Goal: Information Seeking & Learning: Learn about a topic

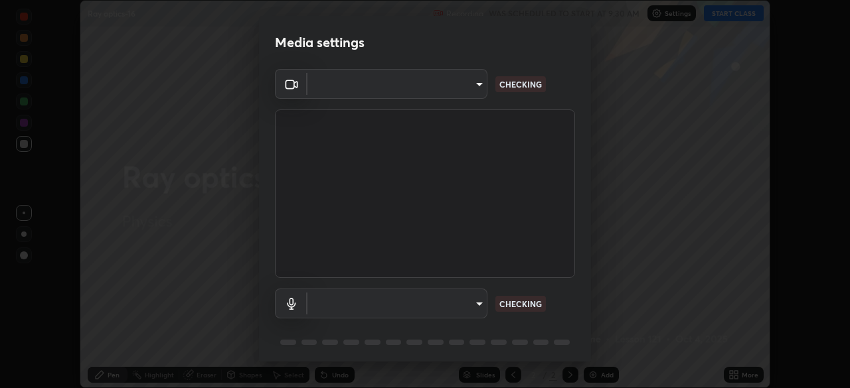
scroll to position [46, 0]
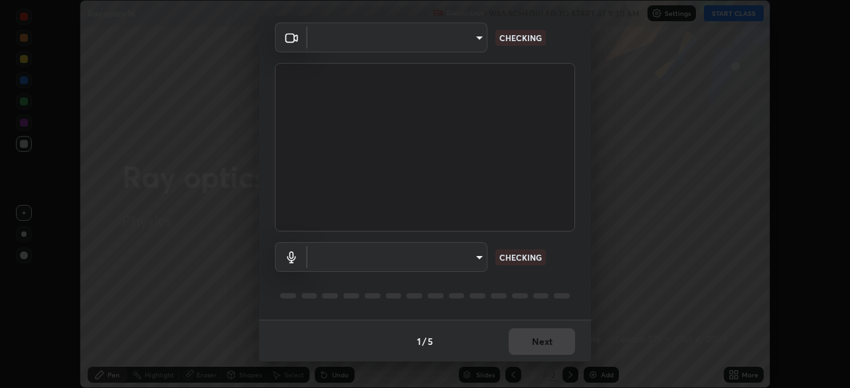
type input "a9133dad2e918d9e43cacff0d24315f55d9a531cdf13b35ee7ee266ddbc74882"
type input "2ee99eba62caab97a2905d09126a2f4531f8a74366fa5192b0f1e1518bfa4558"
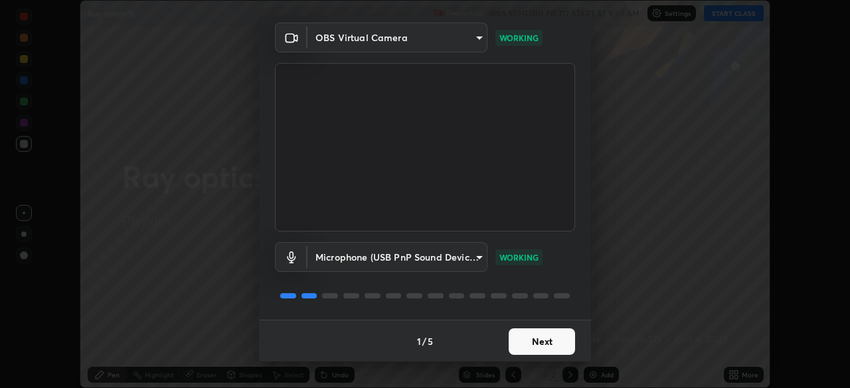
click at [539, 344] on button "Next" at bounding box center [542, 342] width 66 height 27
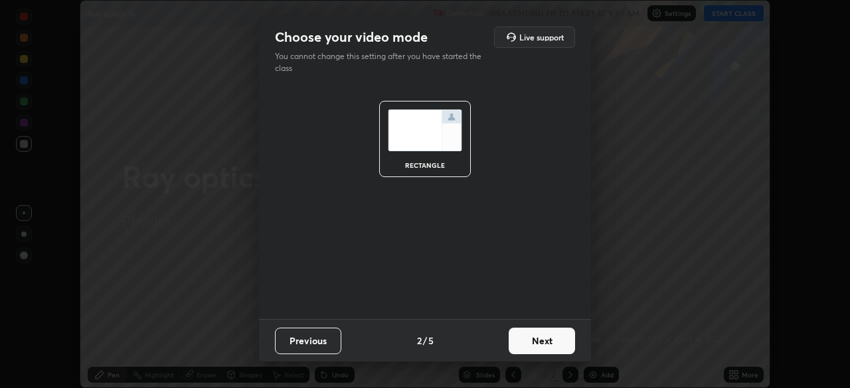
click at [531, 343] on button "Next" at bounding box center [542, 341] width 66 height 27
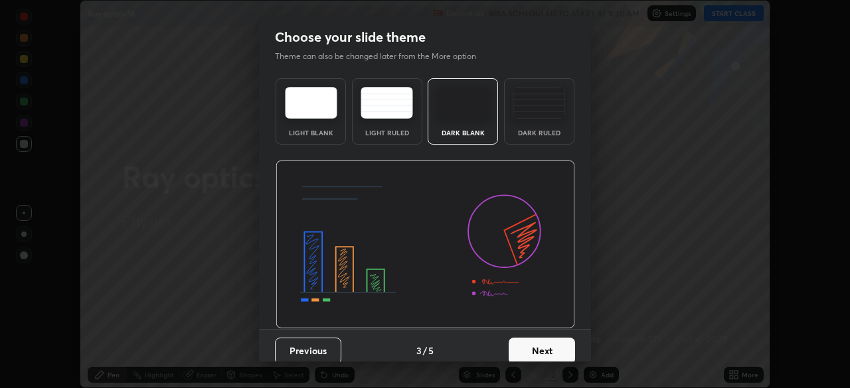
click at [531, 348] on button "Next" at bounding box center [542, 351] width 66 height 27
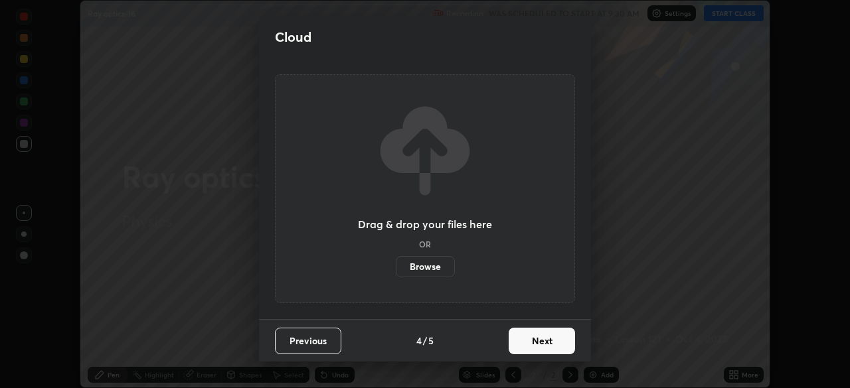
click at [535, 347] on button "Next" at bounding box center [542, 341] width 66 height 27
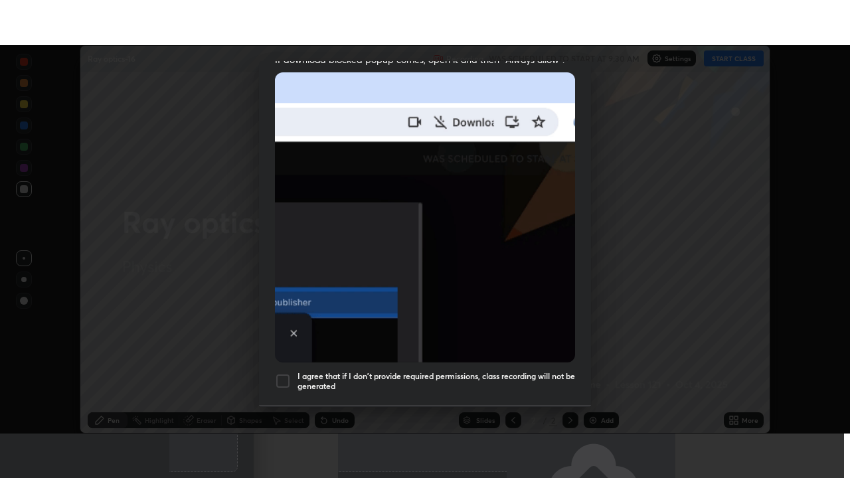
scroll to position [317, 0]
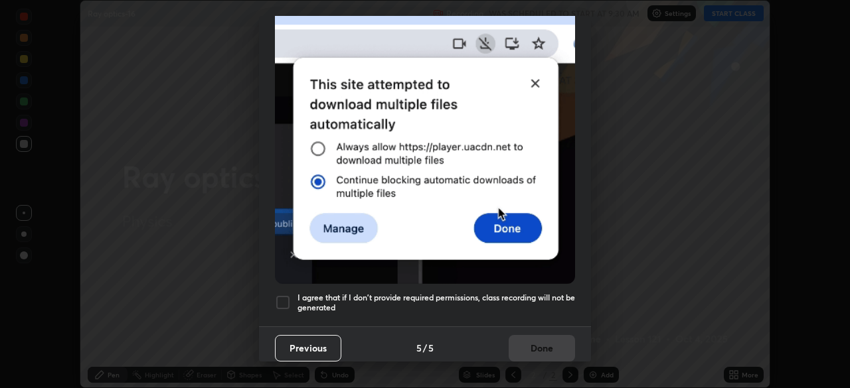
click at [283, 300] on div at bounding box center [283, 303] width 16 height 16
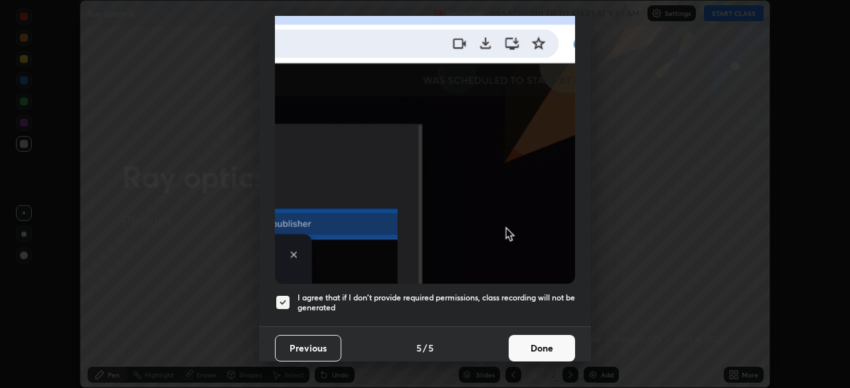
click at [518, 340] on button "Done" at bounding box center [542, 348] width 66 height 27
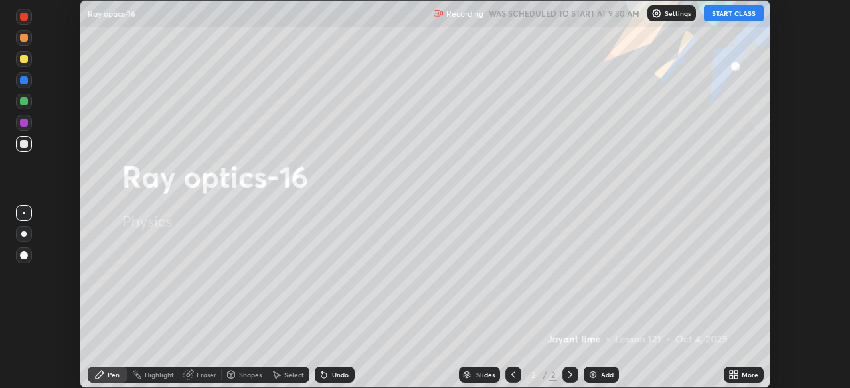
click at [728, 14] on button "START CLASS" at bounding box center [734, 13] width 60 height 16
click at [742, 378] on div "More" at bounding box center [750, 375] width 17 height 7
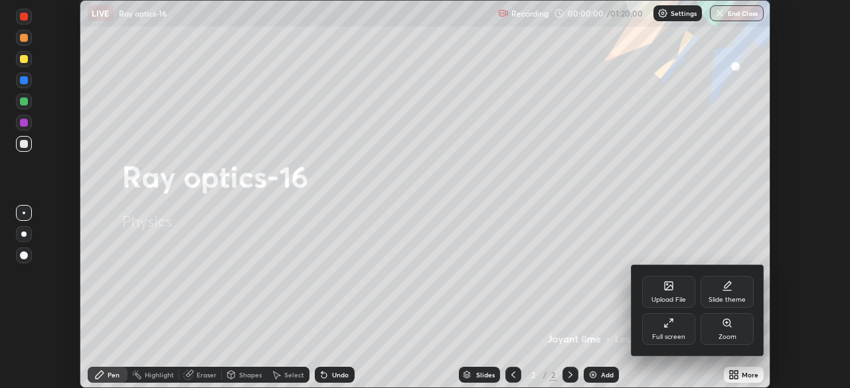
click at [677, 315] on div "Full screen" at bounding box center [668, 329] width 53 height 32
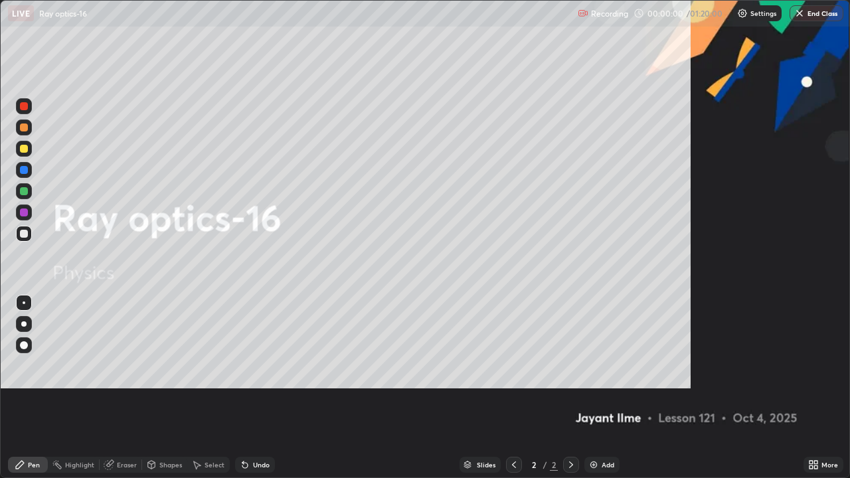
scroll to position [478, 850]
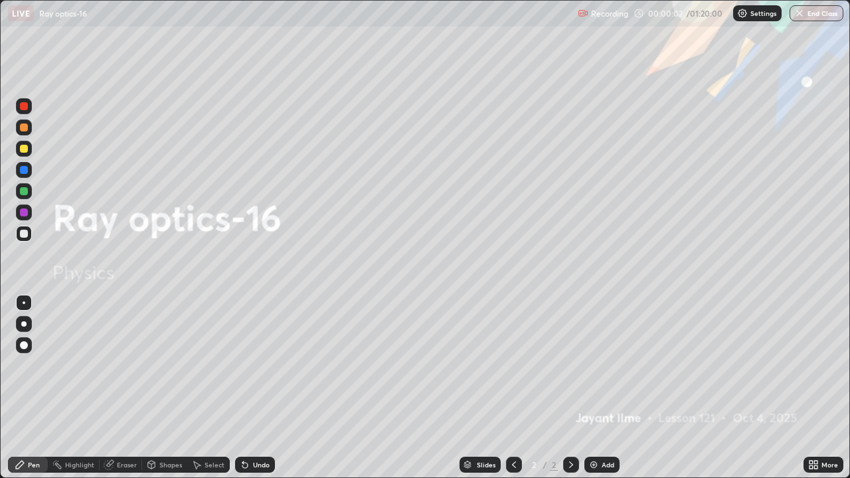
click at [28, 347] on div at bounding box center [24, 345] width 16 height 16
click at [595, 388] on div "Add" at bounding box center [601, 465] width 35 height 16
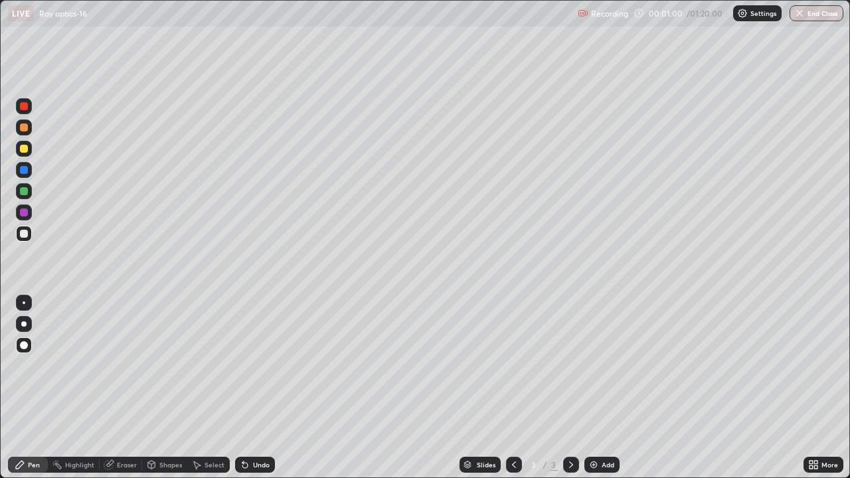
click at [17, 304] on div at bounding box center [24, 303] width 16 height 16
click at [24, 150] on div at bounding box center [24, 149] width 8 height 8
click at [24, 344] on div at bounding box center [24, 345] width 8 height 8
click at [26, 236] on div at bounding box center [24, 234] width 8 height 8
click at [24, 149] on div at bounding box center [24, 149] width 8 height 8
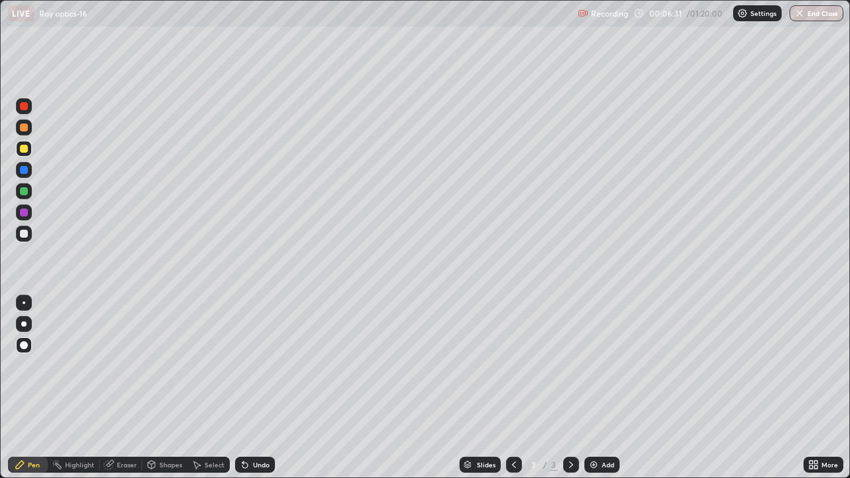
click at [21, 236] on div at bounding box center [24, 234] width 8 height 8
click at [596, 388] on img at bounding box center [593, 464] width 11 height 11
click at [27, 112] on div at bounding box center [24, 106] width 16 height 16
click at [21, 232] on div at bounding box center [24, 234] width 8 height 8
click at [24, 106] on div at bounding box center [24, 106] width 8 height 8
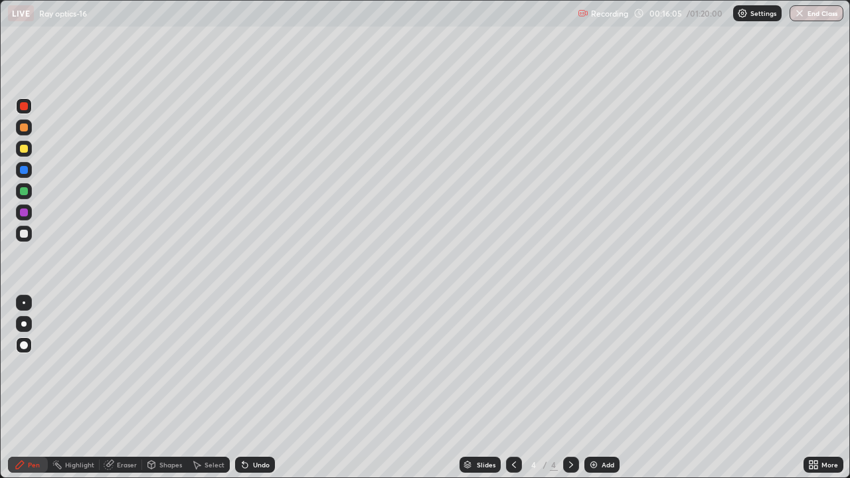
click at [23, 109] on div at bounding box center [24, 106] width 8 height 8
click at [24, 231] on div at bounding box center [24, 234] width 8 height 8
click at [649, 388] on div "Slides 4 / 4 Add" at bounding box center [539, 464] width 528 height 27
click at [603, 388] on div "Add" at bounding box center [607, 464] width 13 height 7
click at [23, 150] on div at bounding box center [24, 149] width 8 height 8
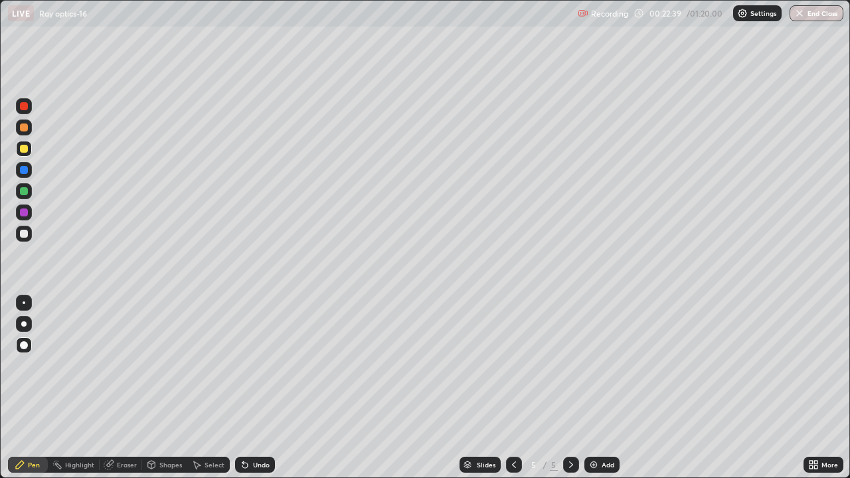
click at [24, 238] on div at bounding box center [24, 234] width 16 height 16
click at [245, 388] on div "Undo" at bounding box center [255, 465] width 40 height 16
click at [256, 388] on div "Undo" at bounding box center [261, 464] width 17 height 7
click at [254, 388] on div "Undo" at bounding box center [261, 464] width 17 height 7
click at [256, 388] on div "Undo" at bounding box center [261, 464] width 17 height 7
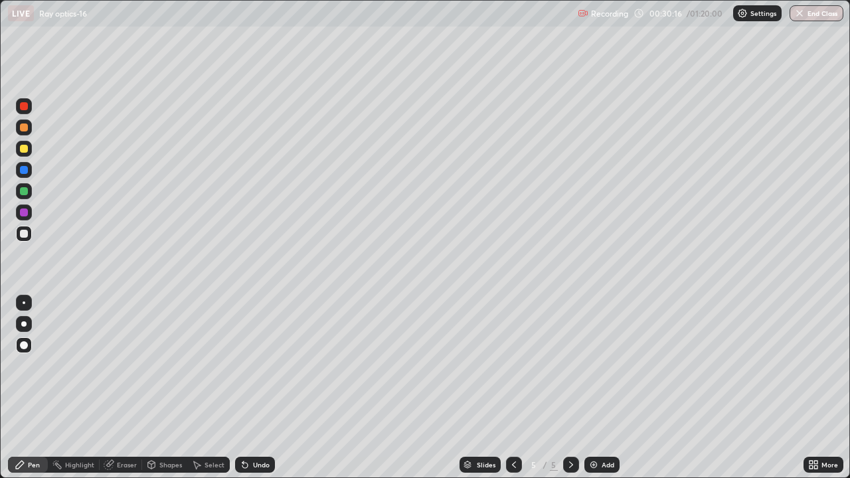
click at [254, 388] on div "Undo" at bounding box center [261, 464] width 17 height 7
click at [256, 388] on div "Undo" at bounding box center [261, 464] width 17 height 7
click at [259, 388] on div "Undo" at bounding box center [261, 464] width 17 height 7
click at [257, 388] on div "Undo" at bounding box center [261, 464] width 17 height 7
click at [261, 388] on div "Undo" at bounding box center [261, 464] width 17 height 7
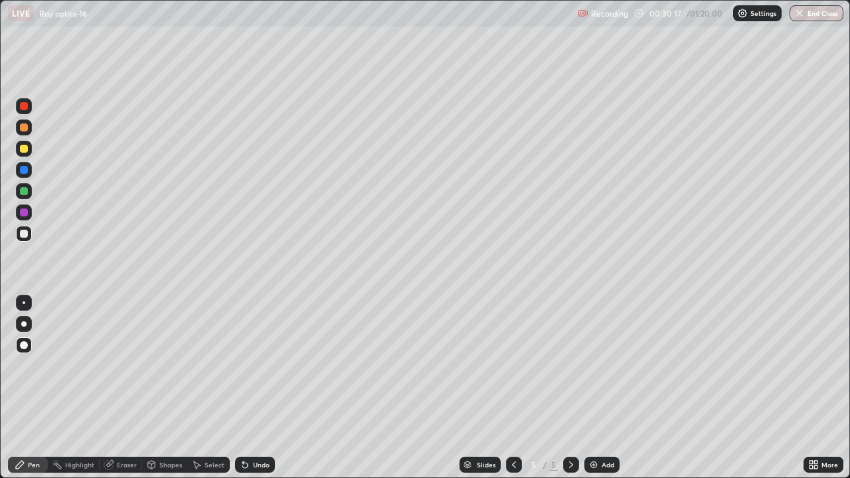
click at [266, 388] on div "Undo" at bounding box center [261, 464] width 17 height 7
click at [263, 388] on div "Undo" at bounding box center [261, 464] width 17 height 7
click at [596, 388] on img at bounding box center [593, 464] width 11 height 11
click at [23, 150] on div at bounding box center [24, 149] width 8 height 8
click at [25, 235] on div at bounding box center [24, 234] width 8 height 8
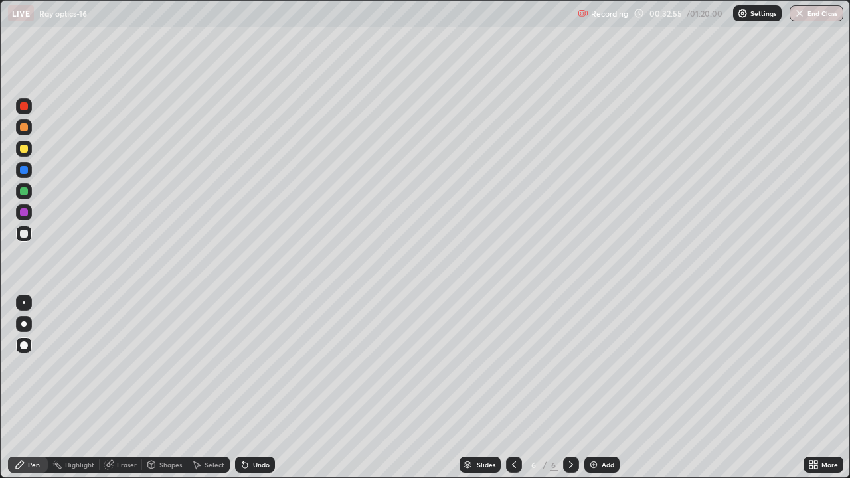
click at [25, 197] on div at bounding box center [24, 191] width 16 height 16
click at [30, 234] on div at bounding box center [24, 234] width 16 height 16
click at [0, 1] on div "LIVE Ray optics-16 Recording 00:33:27 / 01:20:00 Settings End Class" at bounding box center [425, 13] width 850 height 27
click at [22, 151] on div at bounding box center [24, 149] width 8 height 8
click at [24, 170] on div at bounding box center [24, 170] width 8 height 8
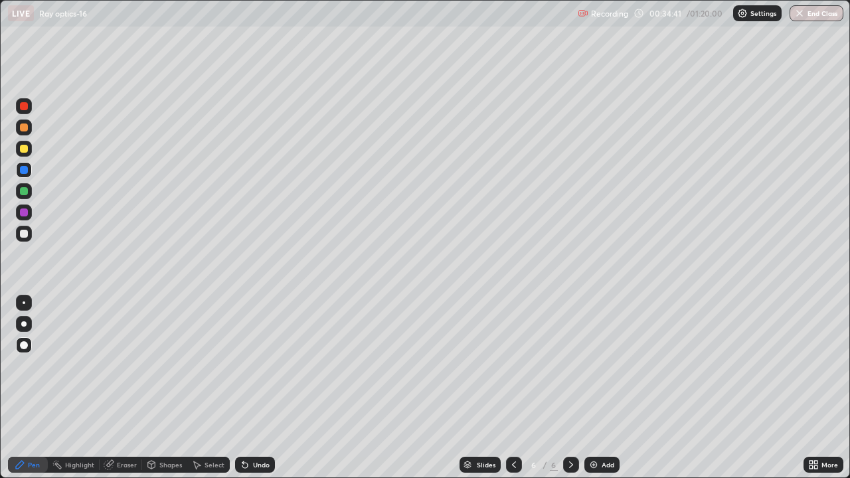
click at [255, 388] on div "Undo" at bounding box center [261, 464] width 17 height 7
click at [258, 388] on div "Undo" at bounding box center [255, 465] width 40 height 16
click at [258, 388] on div "Undo" at bounding box center [261, 464] width 17 height 7
click at [256, 388] on div "Undo" at bounding box center [261, 464] width 17 height 7
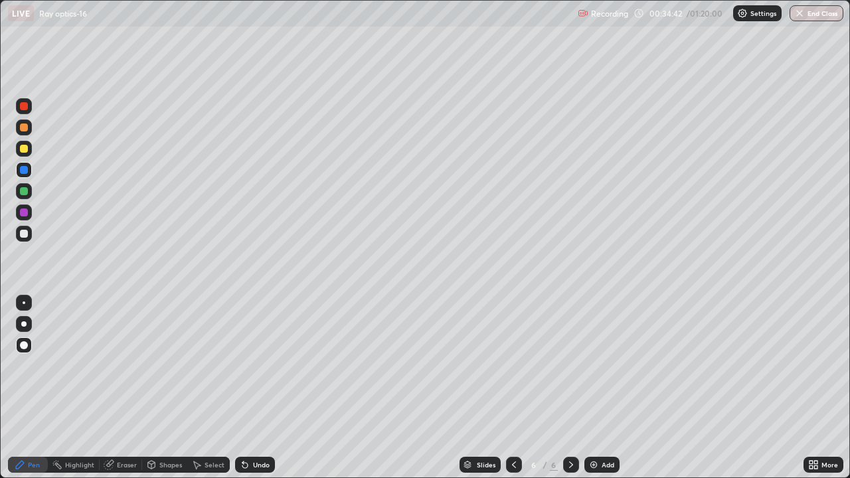
click at [257, 388] on div "Undo" at bounding box center [261, 464] width 17 height 7
click at [253, 388] on div "Undo" at bounding box center [261, 464] width 17 height 7
click at [254, 388] on div "Undo" at bounding box center [261, 464] width 17 height 7
click at [255, 388] on div "Undo" at bounding box center [261, 464] width 17 height 7
click at [256, 388] on div "Undo" at bounding box center [261, 464] width 17 height 7
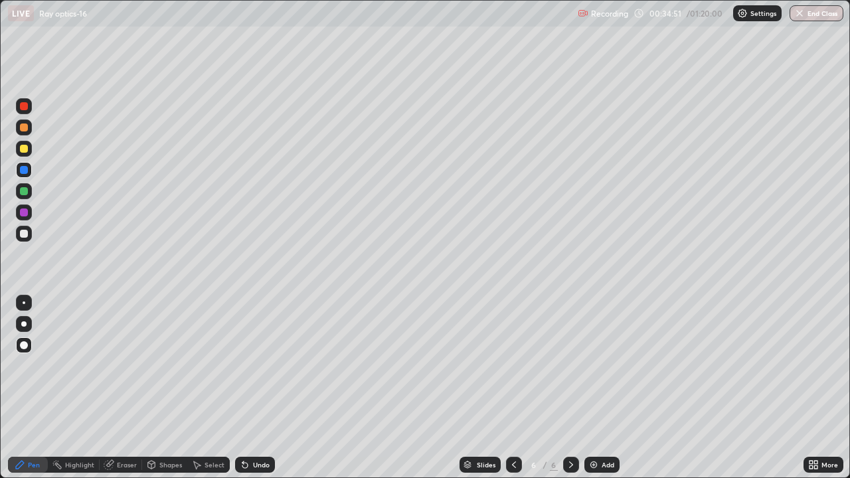
click at [255, 388] on div "Undo" at bounding box center [261, 464] width 17 height 7
click at [0, 2] on div "LIVE Ray optics-16 Recording 00:35:44 / 01:20:00 Settings End Class" at bounding box center [425, 13] width 850 height 27
click at [0, 0] on div "LIVE Ray optics-16 Recording 00:35:55 / 01:20:00 Settings End Class" at bounding box center [425, 13] width 850 height 27
click at [599, 388] on div "Add" at bounding box center [601, 465] width 35 height 16
click at [27, 240] on div at bounding box center [24, 234] width 16 height 16
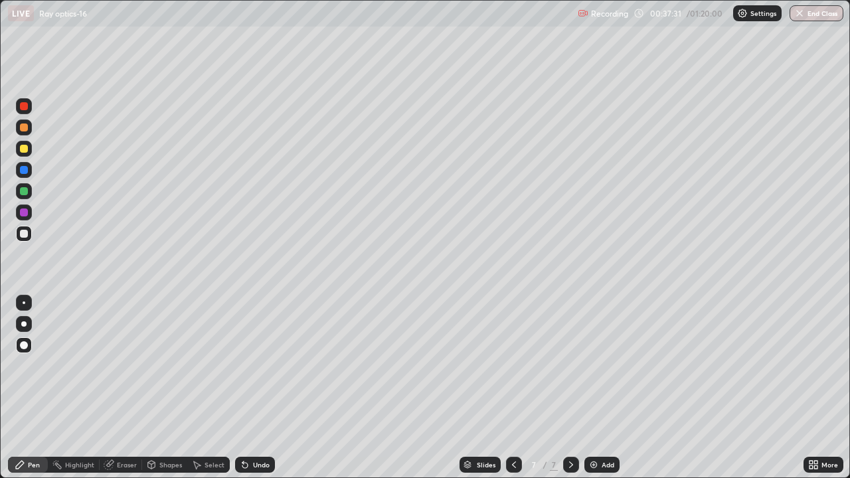
click at [23, 150] on div at bounding box center [24, 149] width 8 height 8
click at [24, 235] on div at bounding box center [24, 234] width 8 height 8
click at [497, 388] on div "Slides" at bounding box center [479, 465] width 41 height 16
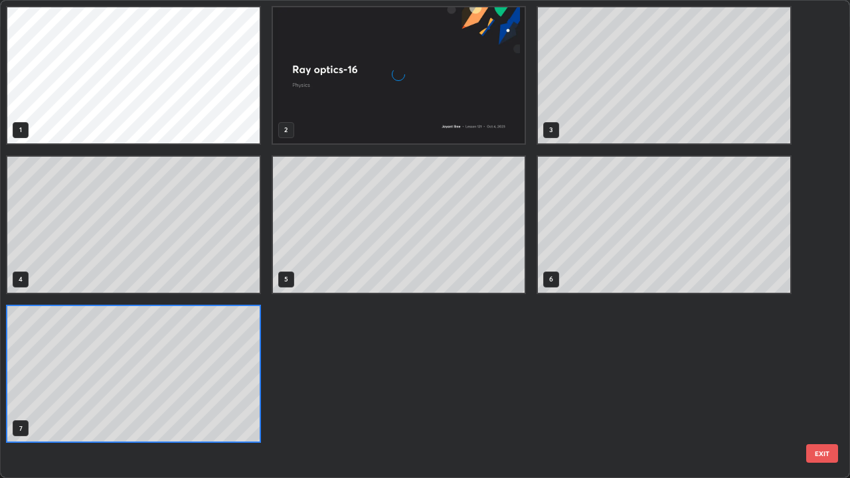
scroll to position [473, 842]
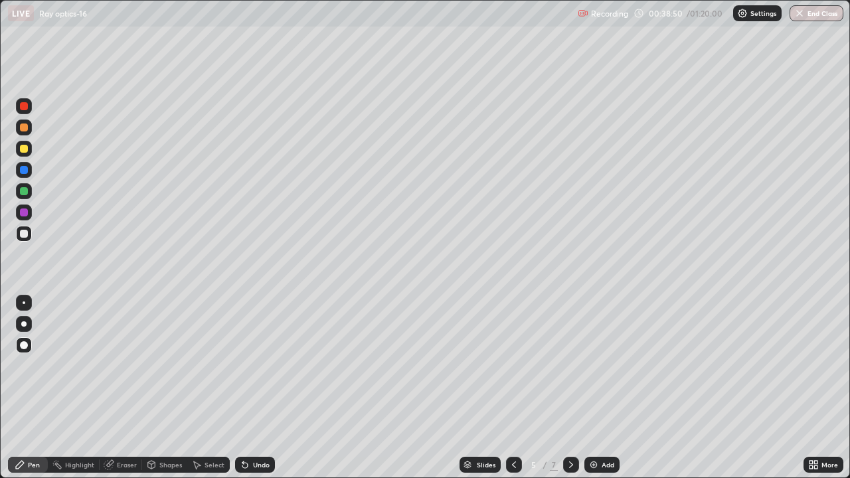
click at [570, 388] on div at bounding box center [571, 465] width 16 height 16
click at [567, 388] on icon at bounding box center [571, 464] width 11 height 11
click at [607, 388] on div "Add" at bounding box center [607, 464] width 13 height 7
click at [25, 155] on div at bounding box center [24, 149] width 16 height 16
click at [20, 233] on div at bounding box center [24, 234] width 8 height 8
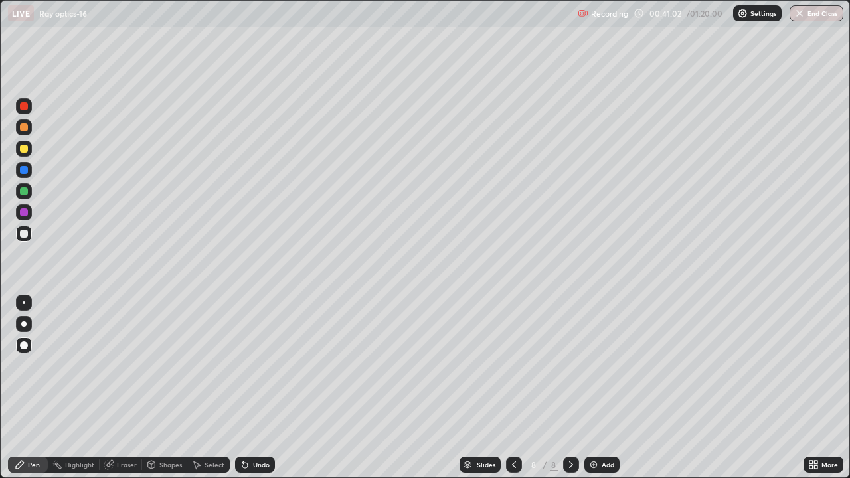
click at [26, 149] on div at bounding box center [24, 149] width 8 height 8
click at [22, 234] on div at bounding box center [24, 234] width 8 height 8
click at [24, 149] on div at bounding box center [24, 149] width 8 height 8
click at [24, 106] on div at bounding box center [24, 106] width 8 height 8
click at [20, 239] on div at bounding box center [24, 234] width 16 height 16
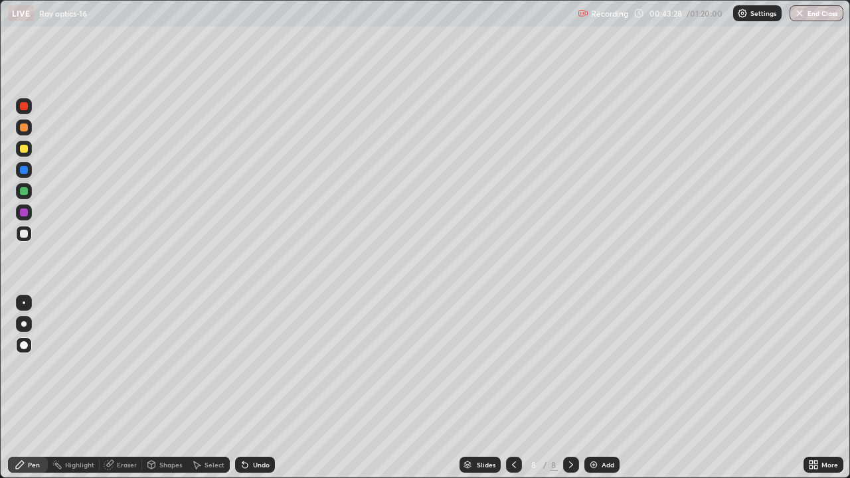
click at [24, 234] on div at bounding box center [24, 234] width 8 height 8
click at [570, 388] on icon at bounding box center [571, 464] width 11 height 11
click at [601, 388] on div "Add" at bounding box center [607, 464] width 13 height 7
click at [24, 150] on div at bounding box center [24, 149] width 8 height 8
click at [27, 150] on div at bounding box center [24, 149] width 8 height 8
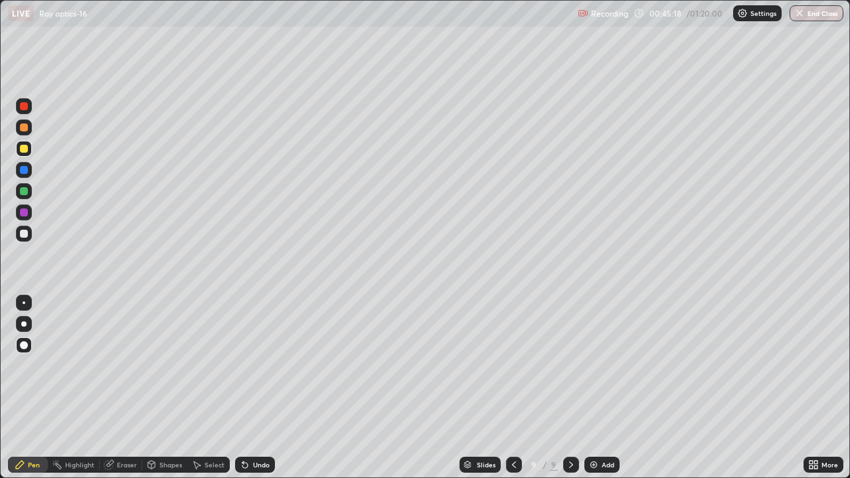
click at [30, 106] on div at bounding box center [24, 106] width 16 height 16
click at [27, 226] on div at bounding box center [24, 234] width 16 height 16
click at [21, 151] on div at bounding box center [24, 149] width 8 height 8
click at [24, 234] on div at bounding box center [24, 234] width 8 height 8
click at [509, 388] on icon at bounding box center [514, 464] width 11 height 11
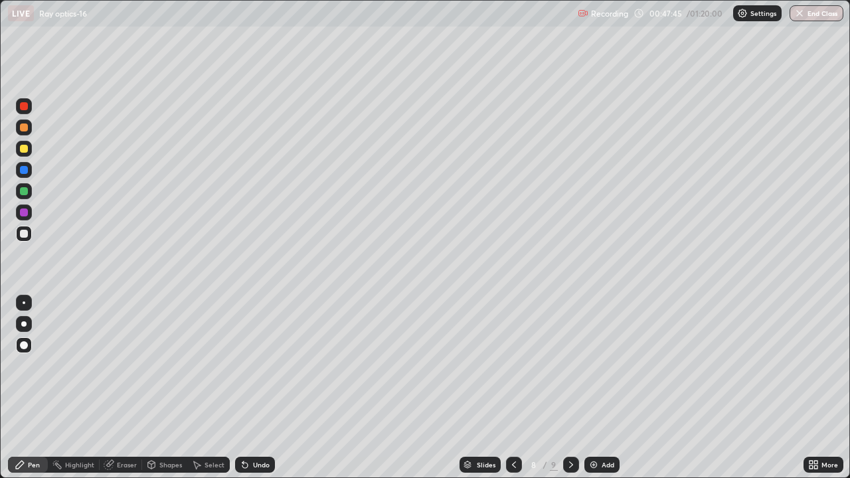
click at [509, 388] on icon at bounding box center [514, 464] width 11 height 11
click at [24, 149] on div at bounding box center [24, 149] width 8 height 8
click at [513, 388] on icon at bounding box center [514, 464] width 11 height 11
click at [565, 388] on div at bounding box center [571, 465] width 16 height 16
click at [514, 388] on icon at bounding box center [514, 464] width 4 height 7
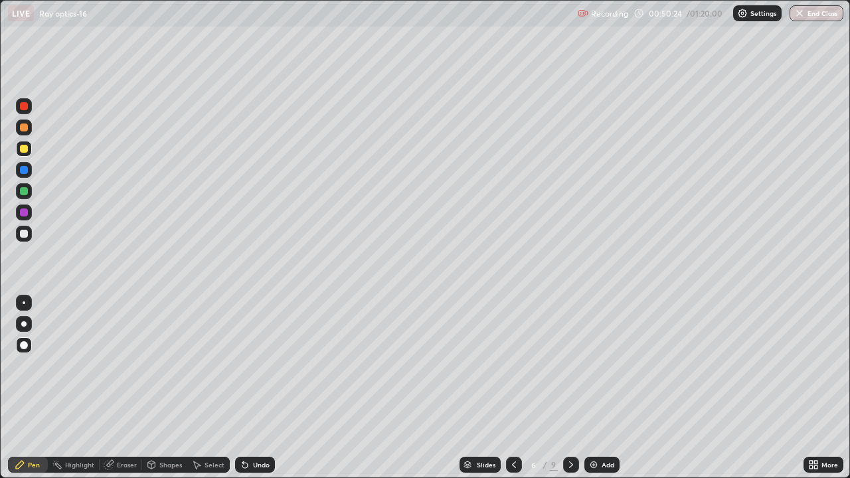
click at [20, 240] on div at bounding box center [24, 234] width 16 height 16
click at [25, 240] on div at bounding box center [24, 234] width 16 height 16
click at [570, 388] on icon at bounding box center [571, 464] width 11 height 11
click at [567, 388] on icon at bounding box center [571, 464] width 11 height 11
click at [570, 388] on icon at bounding box center [571, 464] width 11 height 11
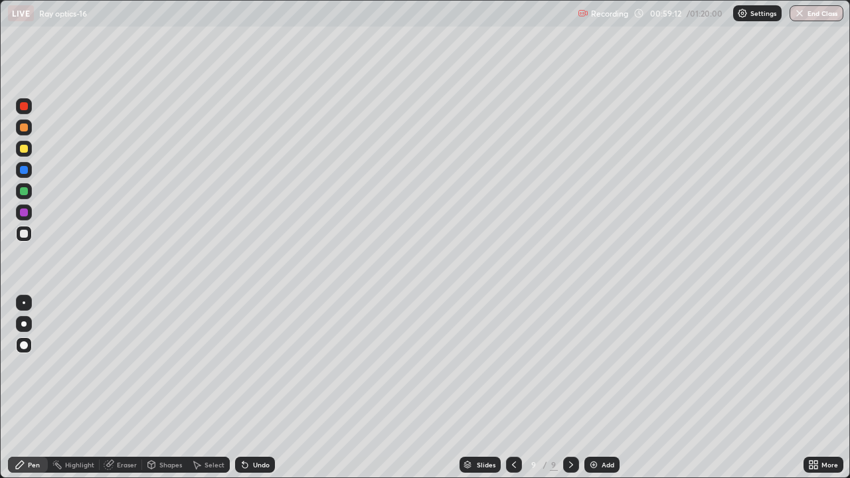
click at [511, 388] on icon at bounding box center [514, 464] width 11 height 11
click at [571, 388] on icon at bounding box center [571, 464] width 11 height 11
click at [592, 388] on img at bounding box center [593, 464] width 11 height 11
click at [256, 388] on div "Undo" at bounding box center [255, 465] width 40 height 16
click at [25, 188] on div at bounding box center [24, 191] width 8 height 8
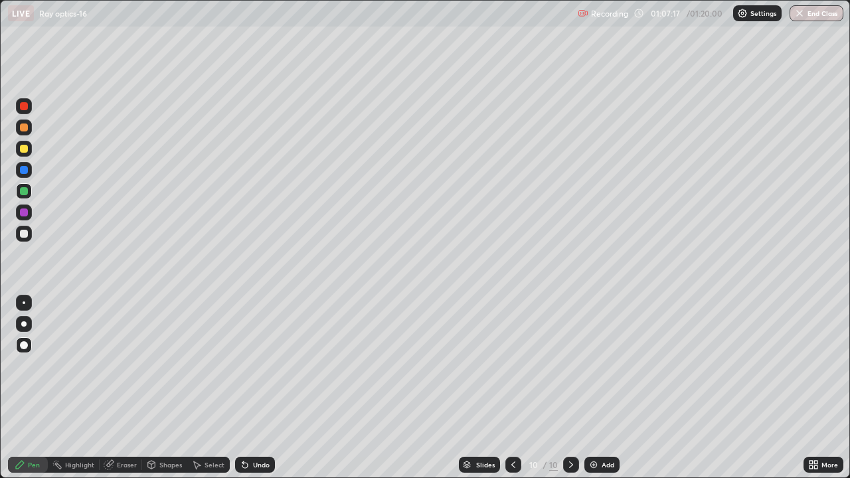
click at [21, 235] on div at bounding box center [24, 234] width 8 height 8
click at [250, 388] on div "Undo" at bounding box center [255, 465] width 40 height 16
click at [253, 388] on div "Undo" at bounding box center [261, 464] width 17 height 7
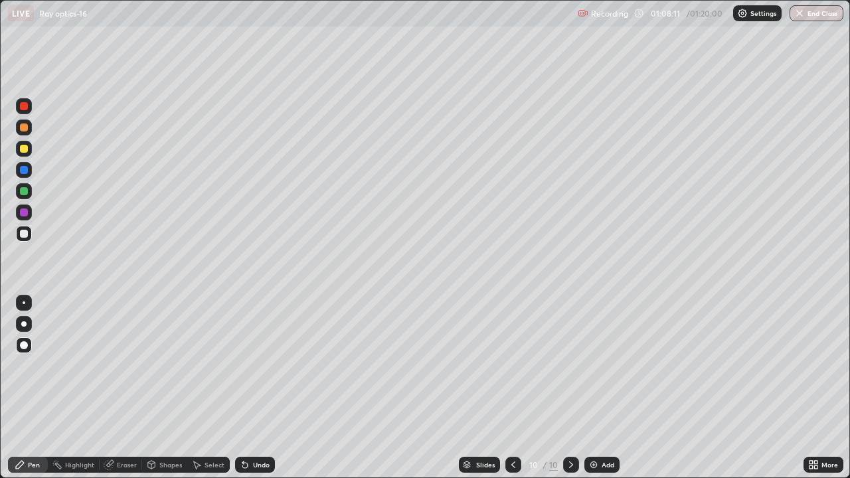
click at [253, 388] on div "Undo" at bounding box center [261, 464] width 17 height 7
click at [250, 388] on div "Undo" at bounding box center [255, 465] width 40 height 16
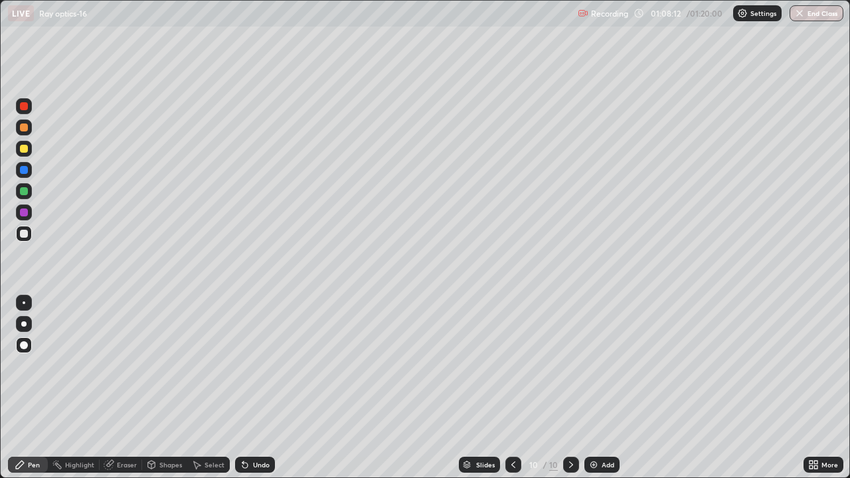
click at [251, 388] on div "Undo" at bounding box center [255, 465] width 40 height 16
click at [250, 388] on div "Undo" at bounding box center [255, 465] width 40 height 16
click at [248, 388] on div "Undo" at bounding box center [255, 465] width 40 height 16
click at [594, 388] on img at bounding box center [593, 464] width 11 height 11
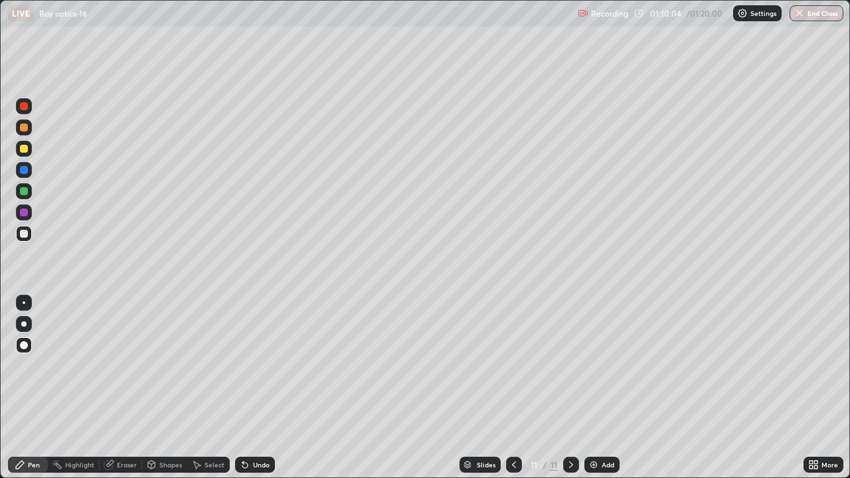
click at [24, 146] on div at bounding box center [24, 149] width 8 height 8
click at [25, 239] on div at bounding box center [24, 234] width 16 height 16
click at [511, 388] on div at bounding box center [514, 465] width 16 height 16
click at [569, 388] on icon at bounding box center [571, 464] width 11 height 11
click at [24, 150] on div at bounding box center [24, 149] width 8 height 8
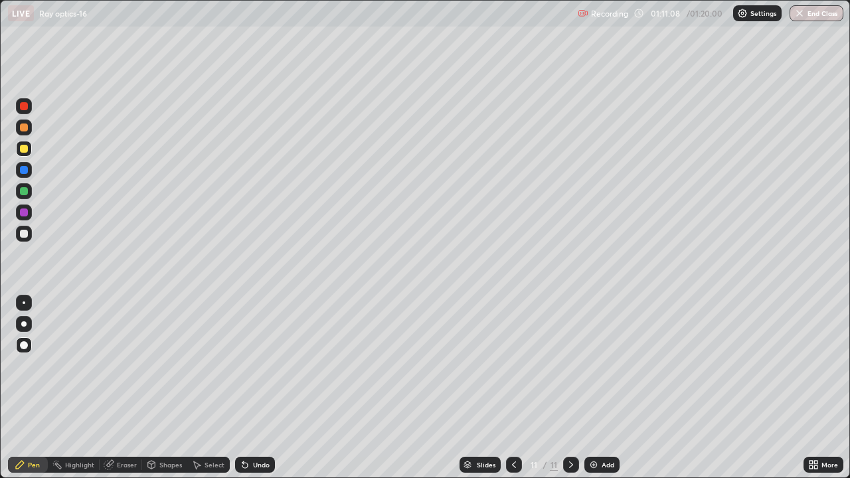
click at [21, 231] on div at bounding box center [24, 234] width 8 height 8
click at [23, 151] on div at bounding box center [24, 149] width 8 height 8
click at [18, 239] on div at bounding box center [24, 234] width 16 height 16
click at [0, 0] on div "LIVE Ray optics-16 Recording 01:13:20 / 01:20:00 Settings End Class" at bounding box center [425, 13] width 850 height 27
click at [21, 151] on div at bounding box center [24, 149] width 8 height 8
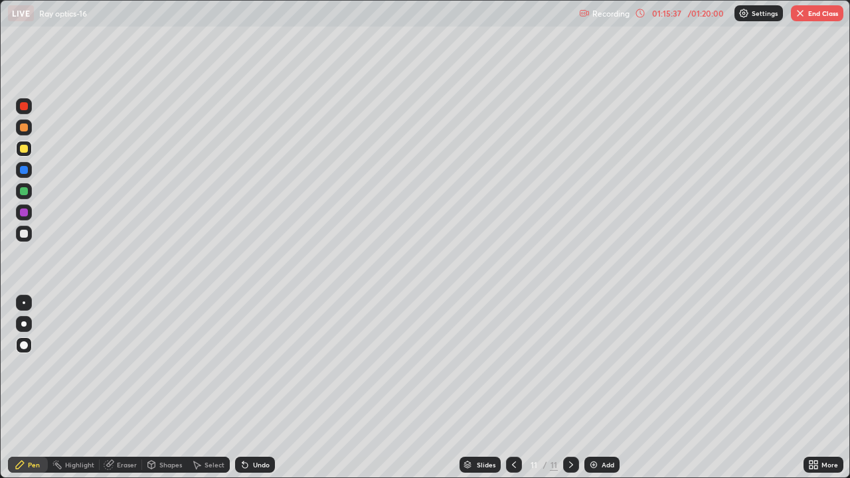
click at [26, 194] on div at bounding box center [24, 191] width 8 height 8
click at [599, 388] on div "Add" at bounding box center [601, 465] width 35 height 16
click at [23, 234] on div at bounding box center [24, 234] width 8 height 8
click at [513, 388] on icon at bounding box center [514, 464] width 11 height 11
click at [499, 388] on div "Slides" at bounding box center [479, 465] width 41 height 16
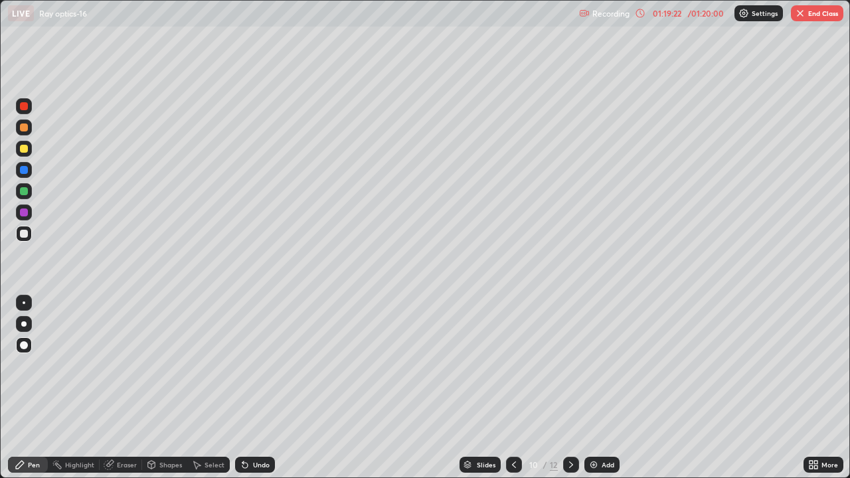
click at [569, 388] on icon at bounding box center [571, 464] width 11 height 11
click at [506, 388] on div at bounding box center [514, 465] width 16 height 16
click at [513, 388] on icon at bounding box center [514, 464] width 11 height 11
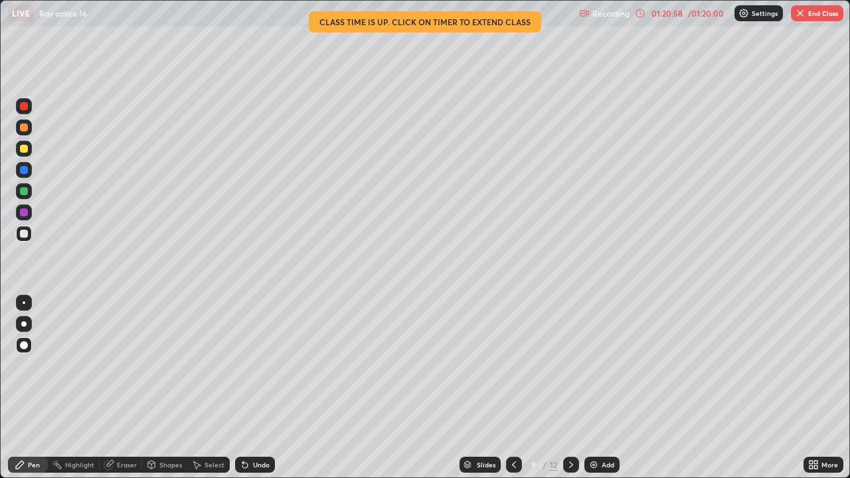
click at [570, 388] on icon at bounding box center [571, 464] width 11 height 11
click at [563, 388] on div at bounding box center [571, 465] width 16 height 16
click at [570, 388] on icon at bounding box center [571, 464] width 11 height 11
click at [570, 388] on icon at bounding box center [571, 464] width 4 height 7
click at [811, 14] on button "End Class" at bounding box center [817, 13] width 52 height 16
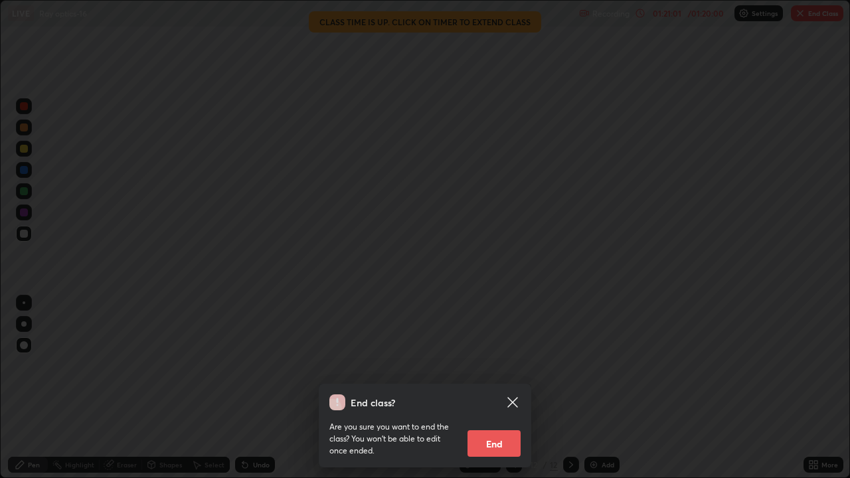
click at [501, 388] on button "End" at bounding box center [493, 443] width 53 height 27
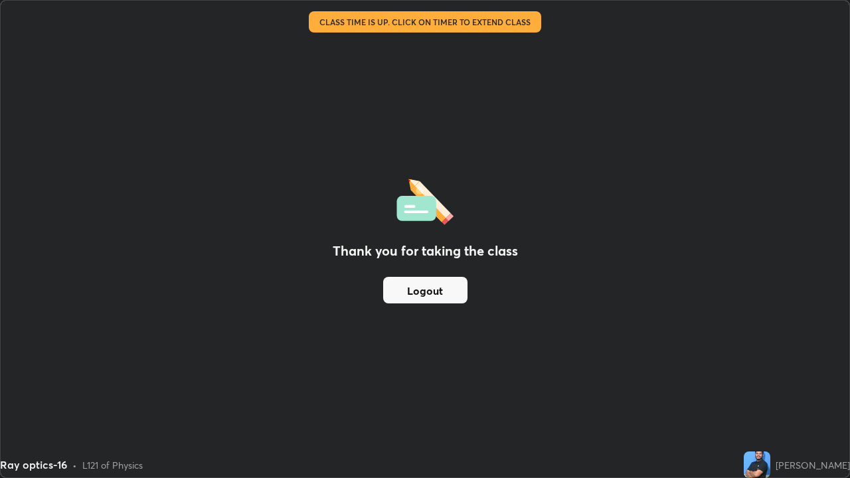
click at [431, 296] on button "Logout" at bounding box center [425, 290] width 84 height 27
click at [430, 290] on button "Logout" at bounding box center [425, 290] width 84 height 27
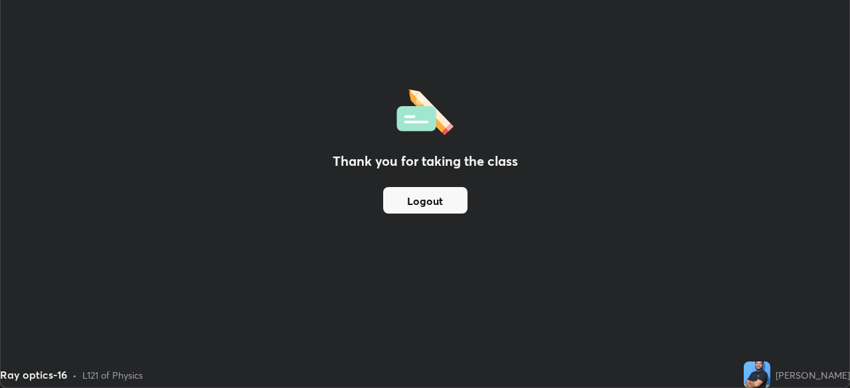
scroll to position [65999, 65539]
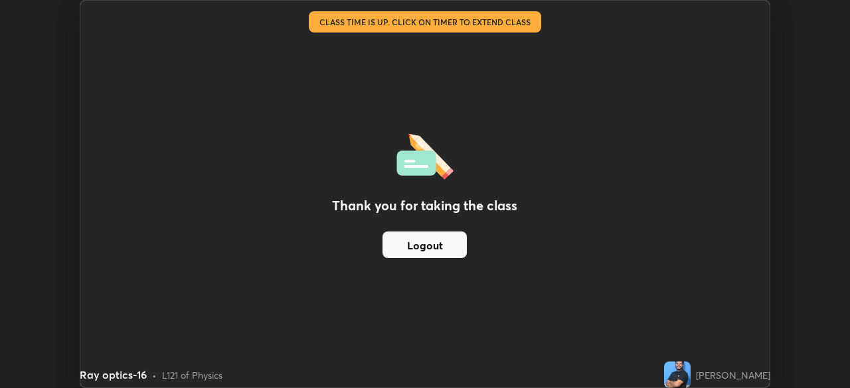
click at [112, 104] on div "Thank you for taking the class Logout" at bounding box center [425, 194] width 690 height 387
click at [97, 95] on div "Thank you for taking the class Logout" at bounding box center [425, 194] width 690 height 387
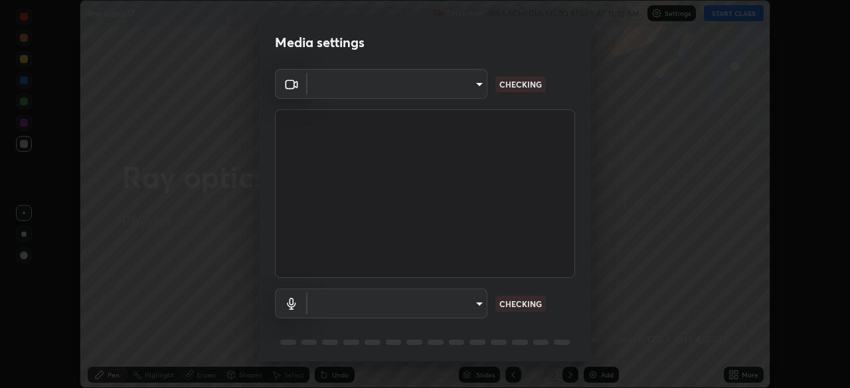
scroll to position [46, 0]
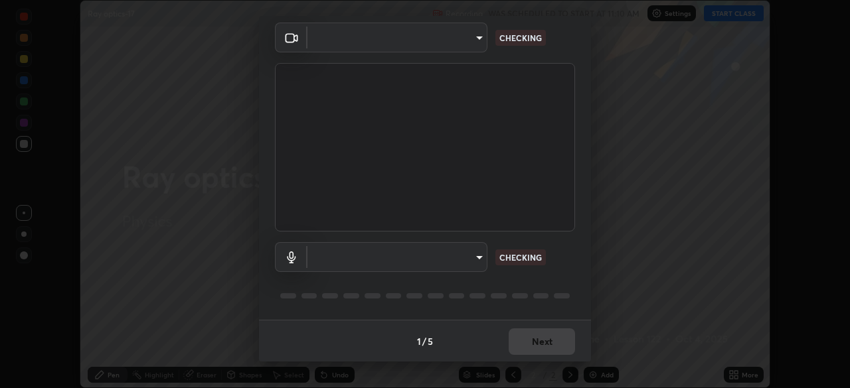
type input "a9133dad2e918d9e43cacff0d24315f55d9a531cdf13b35ee7ee266ddbc74882"
type input "2ee99eba62caab97a2905d09126a2f4531f8a74366fa5192b0f1e1518bfa4558"
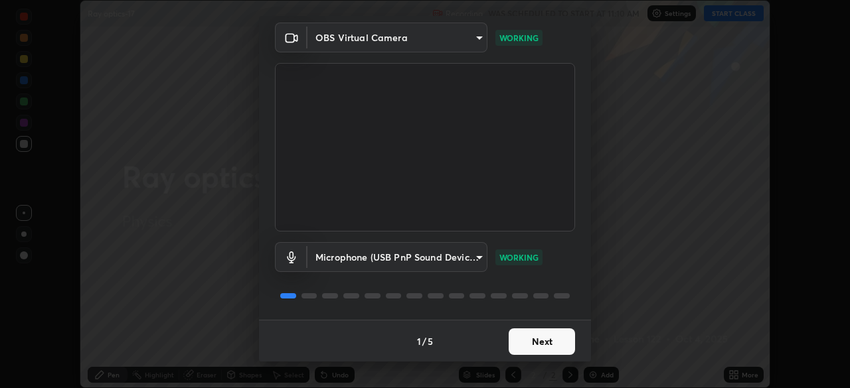
click at [530, 341] on button "Next" at bounding box center [542, 342] width 66 height 27
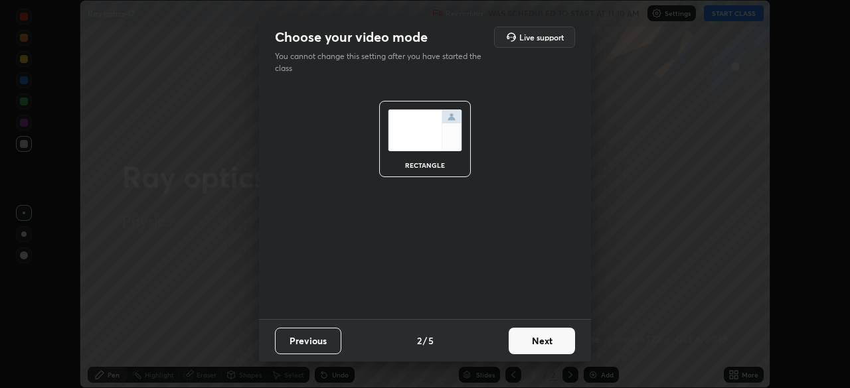
click at [533, 341] on button "Next" at bounding box center [542, 341] width 66 height 27
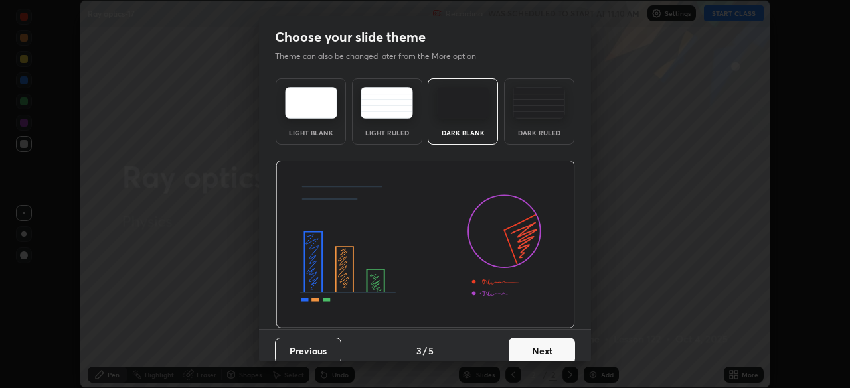
click at [519, 342] on button "Next" at bounding box center [542, 351] width 66 height 27
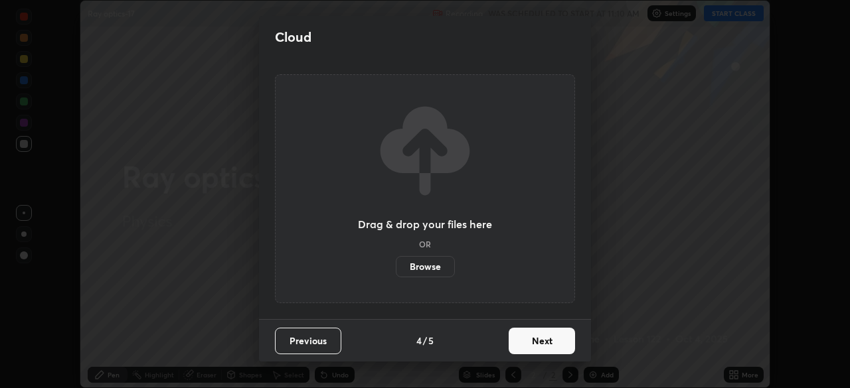
click at [531, 342] on button "Next" at bounding box center [542, 341] width 66 height 27
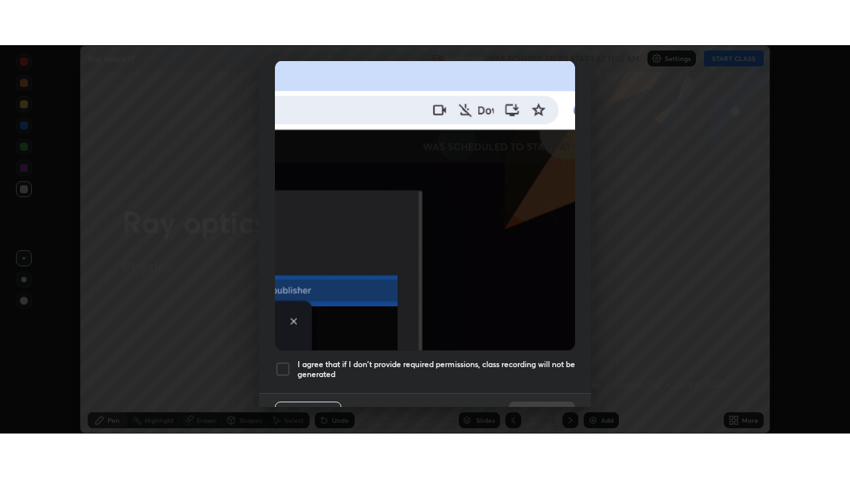
scroll to position [317, 0]
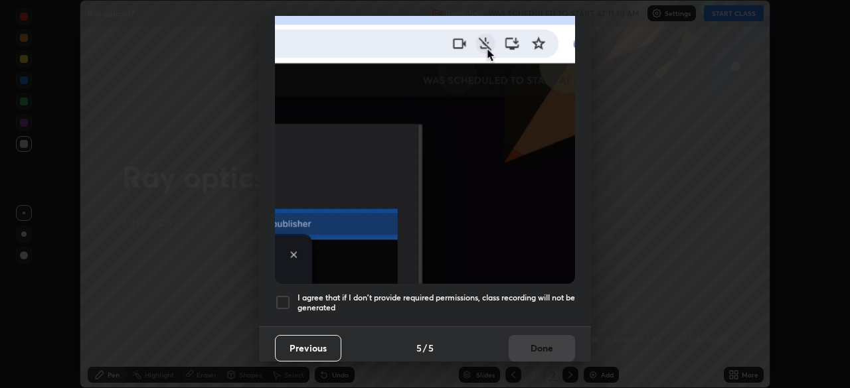
click at [287, 297] on div at bounding box center [283, 303] width 16 height 16
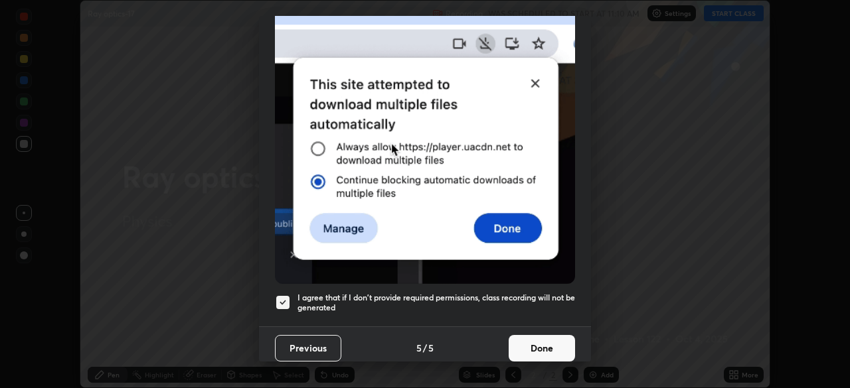
click at [528, 344] on button "Done" at bounding box center [542, 348] width 66 height 27
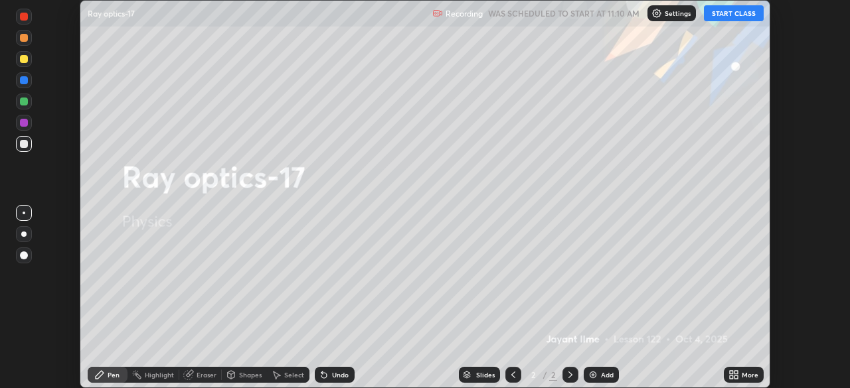
click at [729, 15] on button "START CLASS" at bounding box center [734, 13] width 60 height 16
click at [742, 380] on div "More" at bounding box center [744, 375] width 40 height 16
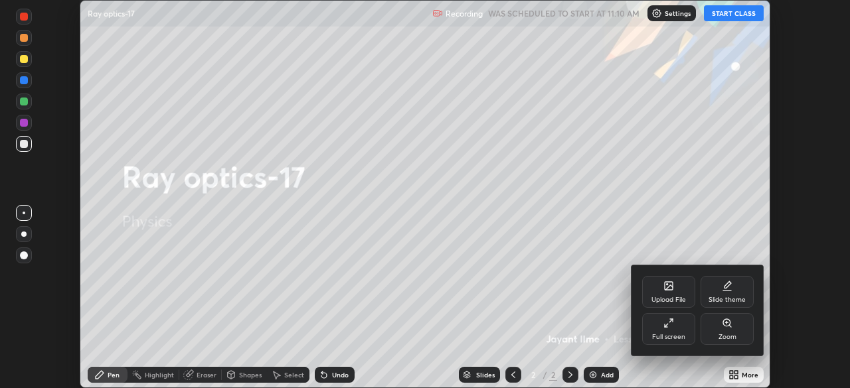
click at [676, 324] on div "Full screen" at bounding box center [668, 329] width 53 height 32
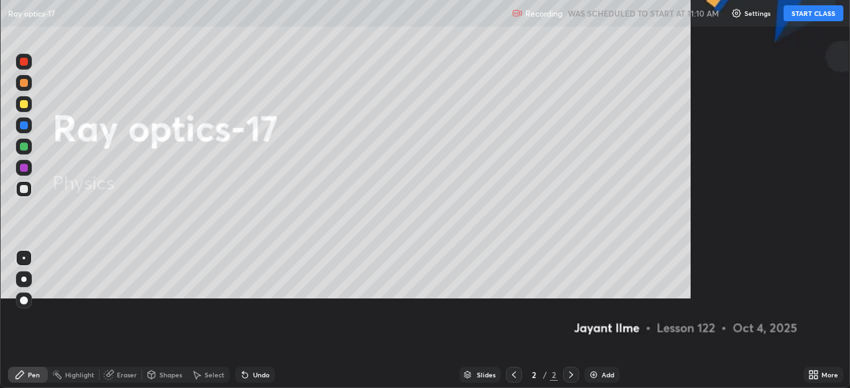
scroll to position [478, 850]
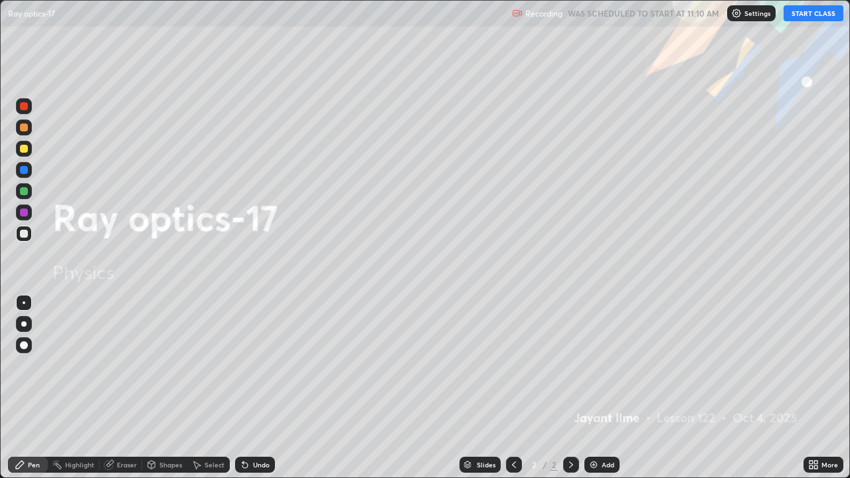
click at [601, 388] on div "Add" at bounding box center [607, 464] width 13 height 7
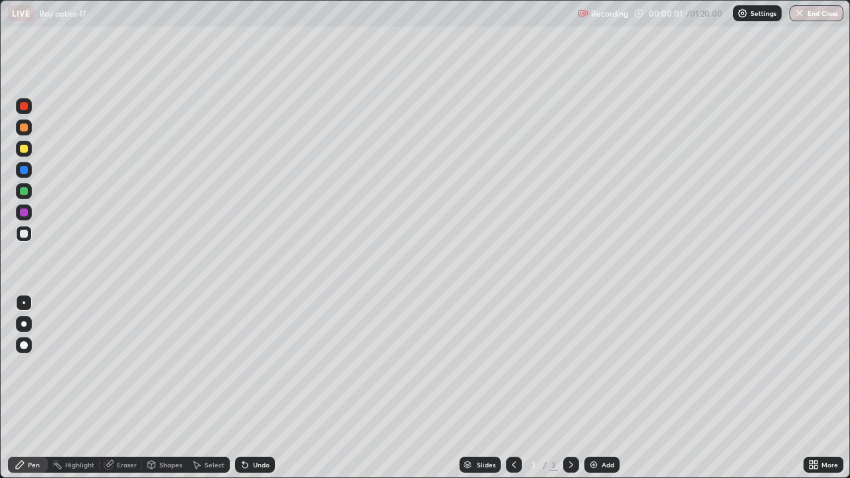
click at [29, 348] on div at bounding box center [24, 345] width 16 height 16
click at [27, 149] on div at bounding box center [24, 149] width 8 height 8
click at [27, 236] on div at bounding box center [24, 234] width 8 height 8
click at [596, 388] on img at bounding box center [593, 464] width 11 height 11
click at [260, 388] on div "Undo" at bounding box center [261, 464] width 17 height 7
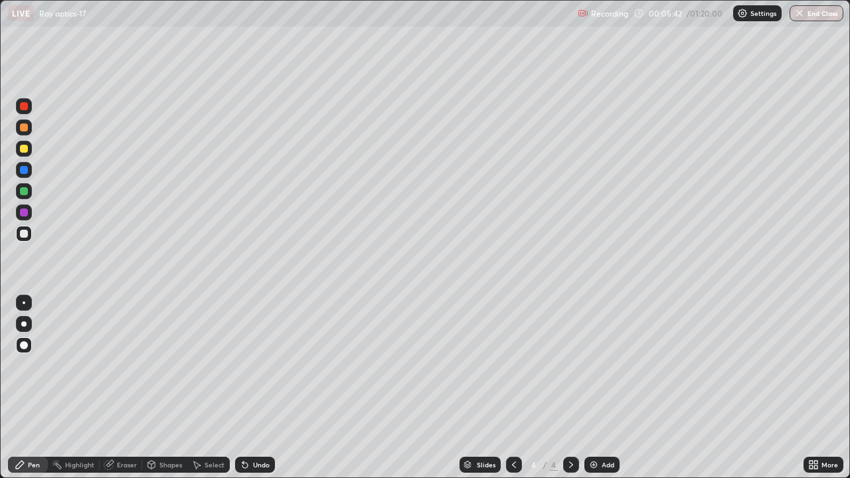
click at [260, 388] on div "Undo" at bounding box center [261, 464] width 17 height 7
click at [21, 189] on div at bounding box center [24, 191] width 8 height 8
click at [590, 388] on img at bounding box center [593, 464] width 11 height 11
click at [24, 232] on div at bounding box center [24, 234] width 8 height 8
click at [595, 388] on img at bounding box center [593, 464] width 11 height 11
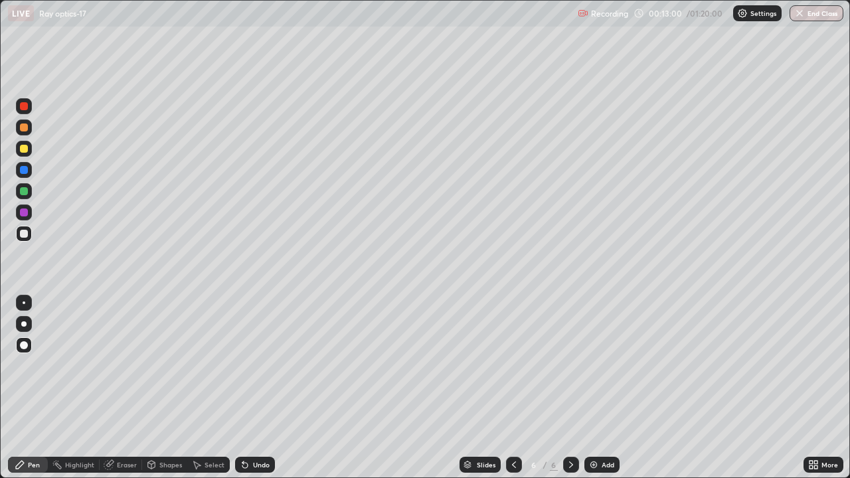
click at [24, 149] on div at bounding box center [24, 149] width 8 height 8
click at [26, 234] on div at bounding box center [24, 234] width 8 height 8
click at [260, 388] on div "Undo" at bounding box center [261, 464] width 17 height 7
click at [254, 388] on div "Undo" at bounding box center [261, 464] width 17 height 7
click at [119, 388] on div "Eraser" at bounding box center [127, 464] width 20 height 7
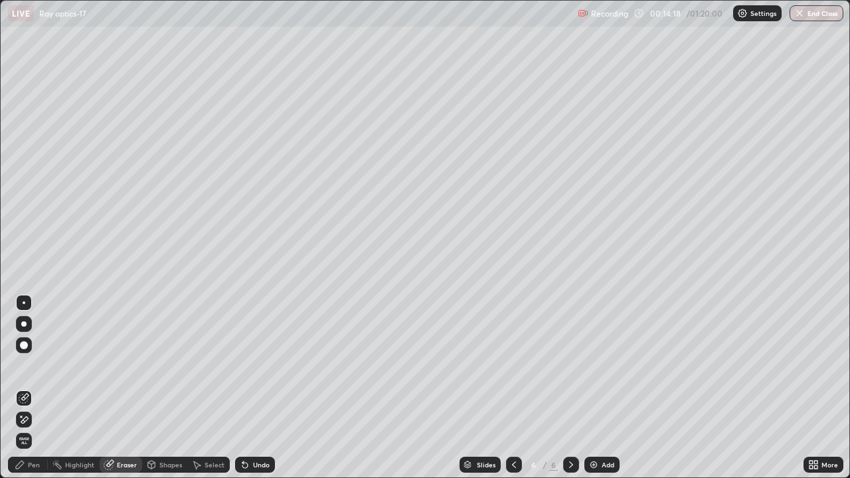
click at [119, 388] on div "Eraser" at bounding box center [127, 464] width 20 height 7
click at [29, 388] on div "Pen" at bounding box center [34, 464] width 12 height 7
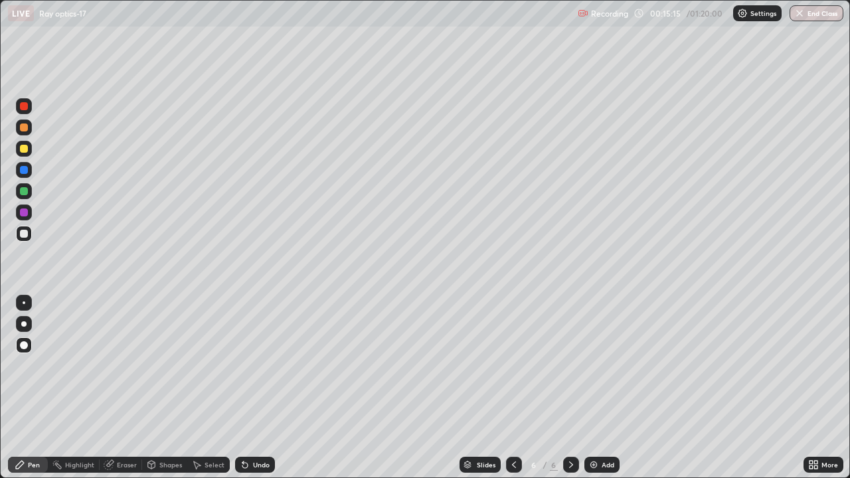
click at [26, 152] on div at bounding box center [24, 149] width 8 height 8
click at [24, 232] on div at bounding box center [24, 234] width 8 height 8
click at [24, 149] on div at bounding box center [24, 149] width 8 height 8
click at [24, 195] on div at bounding box center [24, 191] width 8 height 8
click at [24, 234] on div at bounding box center [24, 234] width 8 height 8
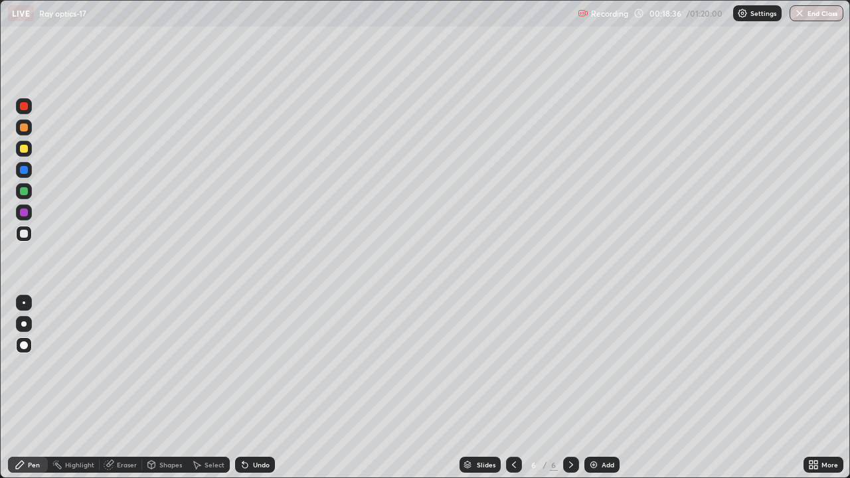
click at [594, 388] on img at bounding box center [593, 464] width 11 height 11
click at [21, 240] on div at bounding box center [24, 234] width 16 height 16
click at [25, 151] on div at bounding box center [24, 149] width 8 height 8
click at [117, 388] on div "Eraser" at bounding box center [127, 464] width 20 height 7
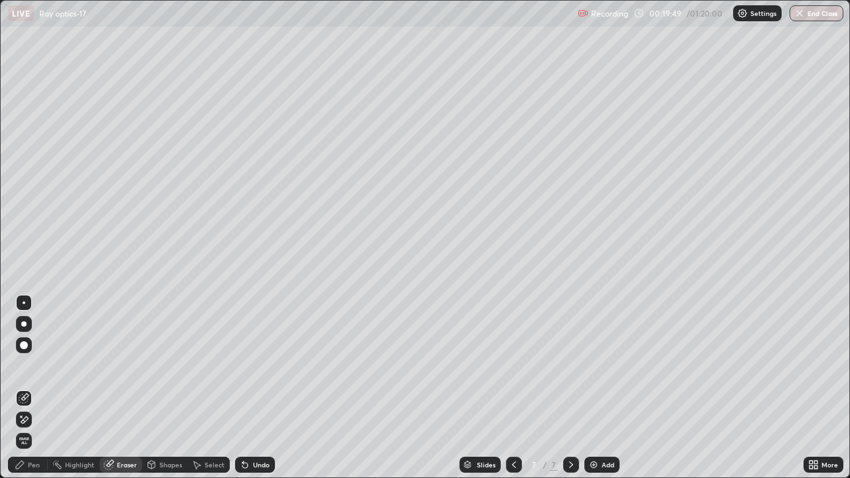
click at [32, 388] on div "Pen" at bounding box center [34, 464] width 12 height 7
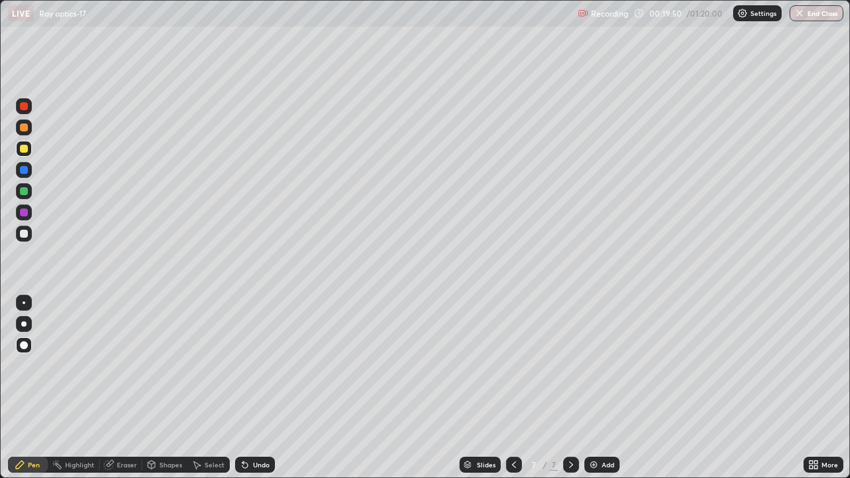
click at [27, 236] on div at bounding box center [24, 234] width 8 height 8
click at [24, 151] on div at bounding box center [24, 149] width 8 height 8
click at [19, 235] on div at bounding box center [24, 234] width 16 height 16
click at [506, 388] on div at bounding box center [514, 465] width 16 height 16
click at [570, 388] on icon at bounding box center [571, 464] width 11 height 11
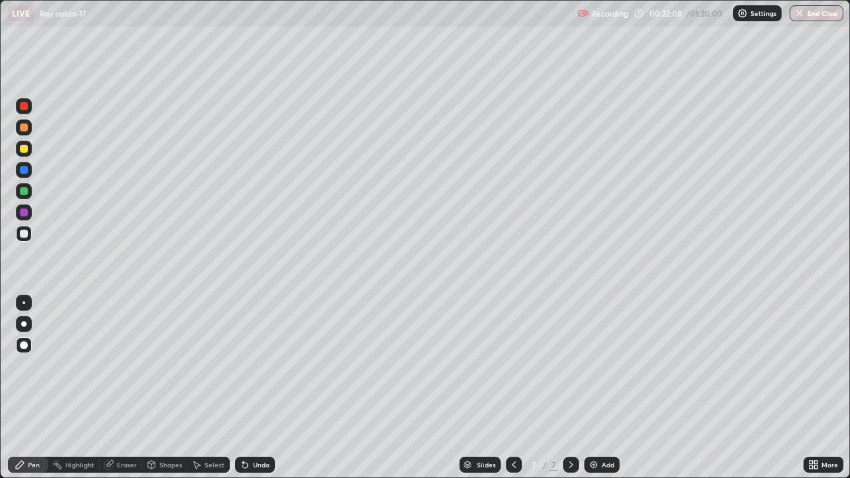
click at [592, 388] on img at bounding box center [593, 464] width 11 height 11
click at [21, 152] on div at bounding box center [24, 149] width 8 height 8
click at [24, 235] on div at bounding box center [24, 234] width 8 height 8
click at [31, 154] on div at bounding box center [24, 149] width 16 height 16
click at [24, 234] on div at bounding box center [24, 234] width 8 height 8
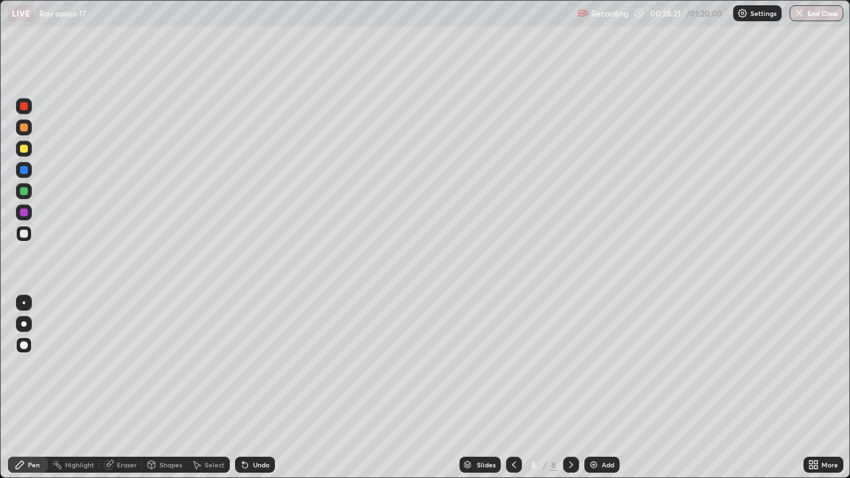
click at [119, 388] on div "Eraser" at bounding box center [127, 464] width 20 height 7
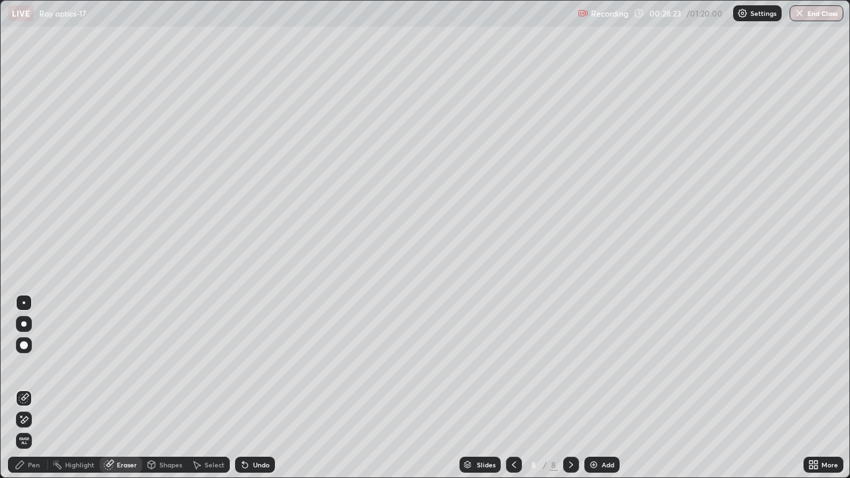
click at [33, 388] on div "Pen" at bounding box center [28, 465] width 40 height 16
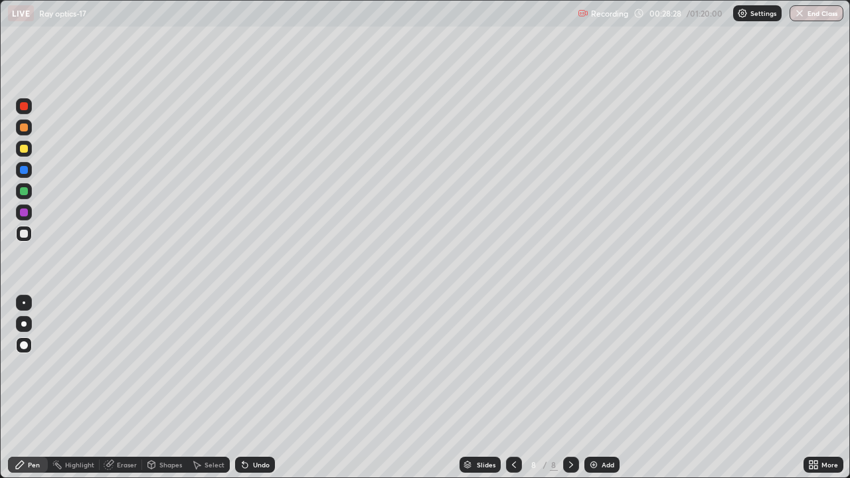
click at [256, 388] on div "Undo" at bounding box center [261, 464] width 17 height 7
click at [596, 388] on img at bounding box center [593, 464] width 11 height 11
click at [25, 147] on div at bounding box center [24, 149] width 8 height 8
click at [24, 240] on div at bounding box center [24, 234] width 16 height 16
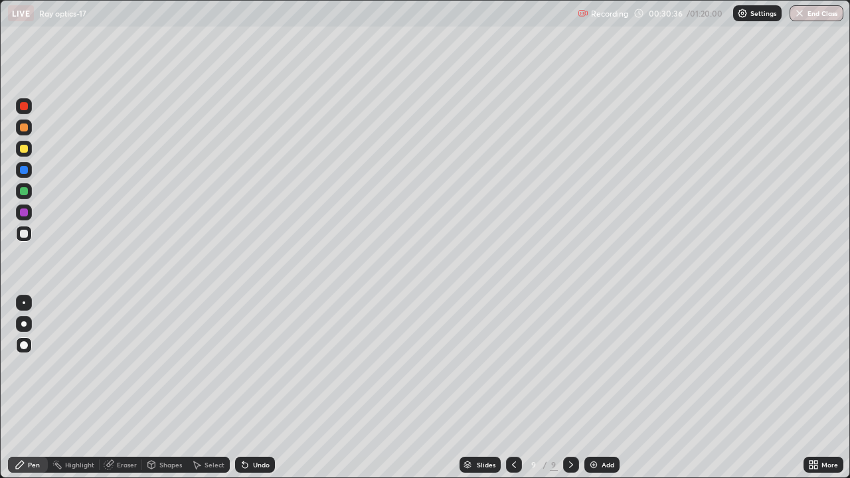
click at [256, 388] on div "Undo" at bounding box center [261, 464] width 17 height 7
click at [511, 388] on icon at bounding box center [514, 464] width 11 height 11
click at [569, 388] on icon at bounding box center [571, 464] width 4 height 7
click at [25, 151] on div at bounding box center [24, 149] width 8 height 8
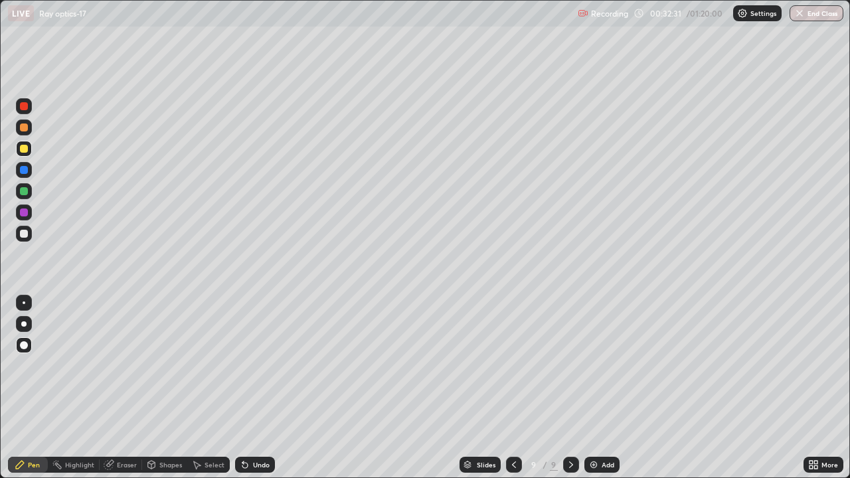
click at [20, 234] on div at bounding box center [24, 234] width 8 height 8
click at [595, 388] on img at bounding box center [593, 464] width 11 height 11
click at [29, 148] on div at bounding box center [24, 149] width 16 height 16
click at [24, 239] on div at bounding box center [24, 234] width 16 height 16
click at [118, 388] on div "Eraser" at bounding box center [127, 464] width 20 height 7
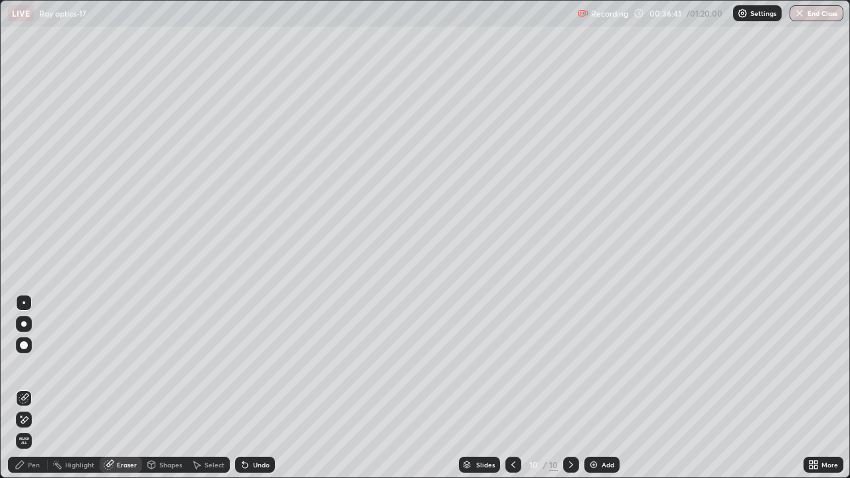
click at [30, 388] on div "Pen" at bounding box center [34, 464] width 12 height 7
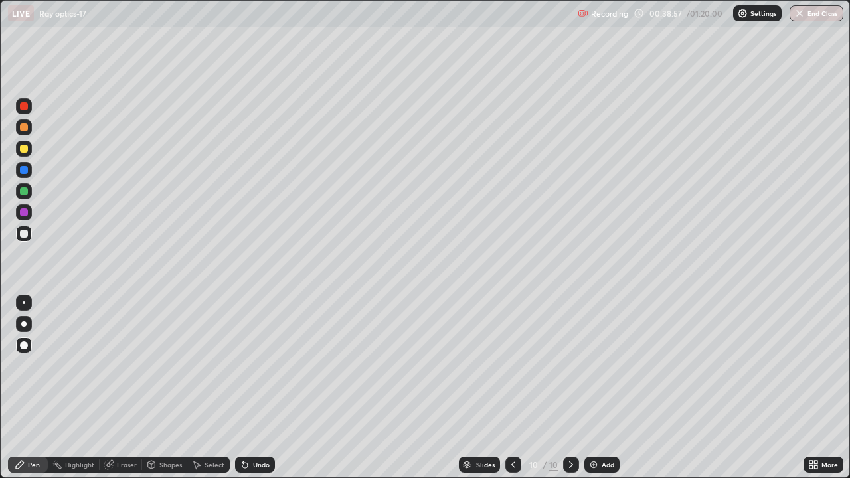
click at [258, 388] on div "Undo" at bounding box center [255, 465] width 40 height 16
click at [256, 388] on div "Undo" at bounding box center [255, 465] width 40 height 16
click at [254, 388] on div "Undo" at bounding box center [255, 465] width 40 height 16
click at [24, 191] on div at bounding box center [24, 191] width 8 height 8
click at [24, 345] on div at bounding box center [24, 345] width 8 height 8
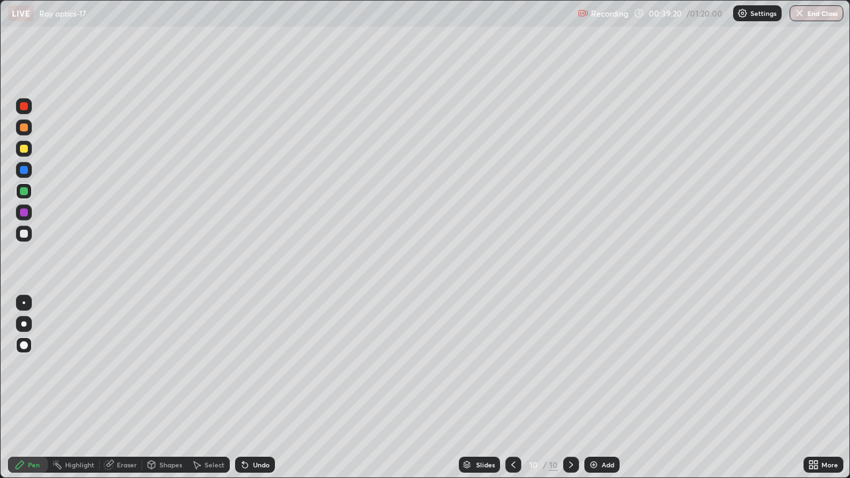
click at [21, 236] on div at bounding box center [24, 234] width 8 height 8
click at [243, 388] on icon at bounding box center [244, 465] width 5 height 5
click at [244, 388] on icon at bounding box center [244, 465] width 5 height 5
click at [594, 388] on img at bounding box center [593, 464] width 11 height 11
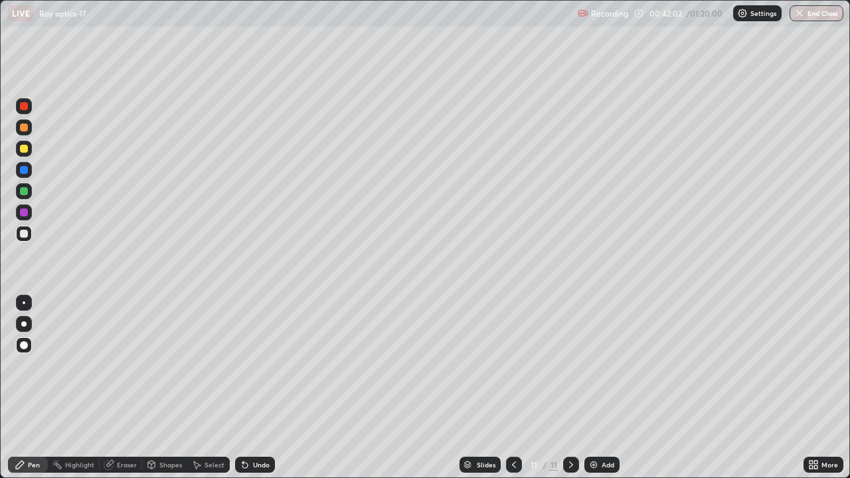
click at [27, 194] on div at bounding box center [24, 191] width 8 height 8
click at [26, 237] on div at bounding box center [24, 234] width 8 height 8
click at [27, 197] on div at bounding box center [24, 191] width 16 height 16
click at [165, 388] on div "Shapes" at bounding box center [170, 464] width 23 height 7
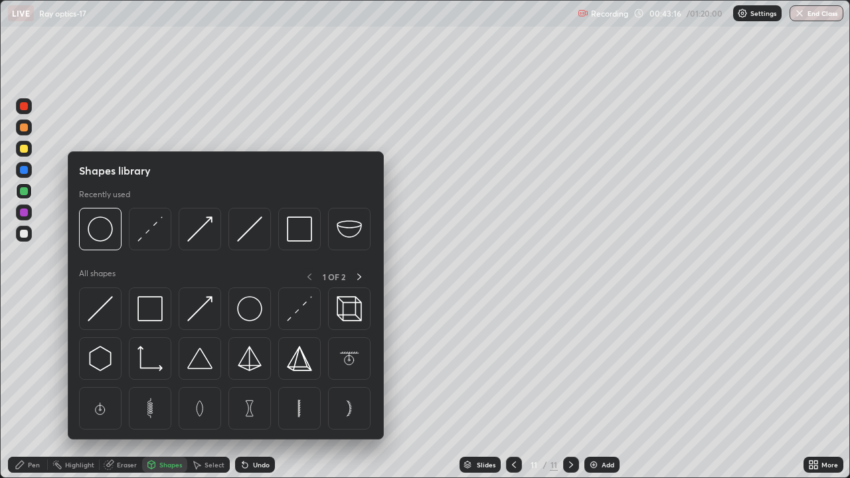
click at [119, 388] on div "Eraser" at bounding box center [121, 465] width 42 height 16
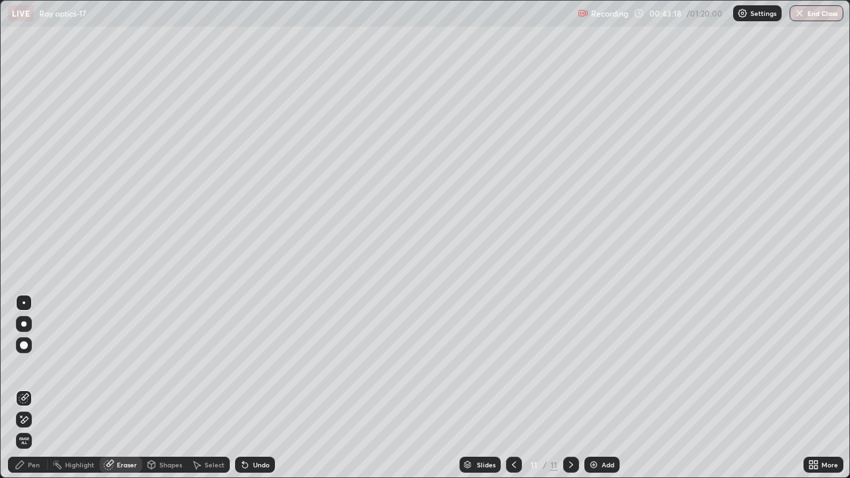
click at [33, 388] on div "Pen" at bounding box center [28, 465] width 40 height 16
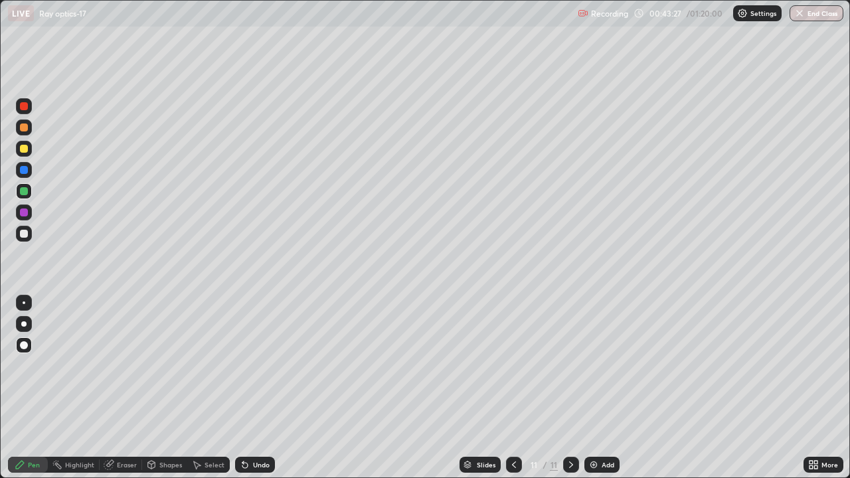
click at [27, 236] on div at bounding box center [24, 234] width 8 height 8
click at [513, 388] on icon at bounding box center [514, 464] width 11 height 11
click at [586, 388] on div "Add" at bounding box center [601, 465] width 35 height 16
click at [513, 388] on icon at bounding box center [514, 464] width 11 height 11
click at [570, 388] on icon at bounding box center [571, 464] width 11 height 11
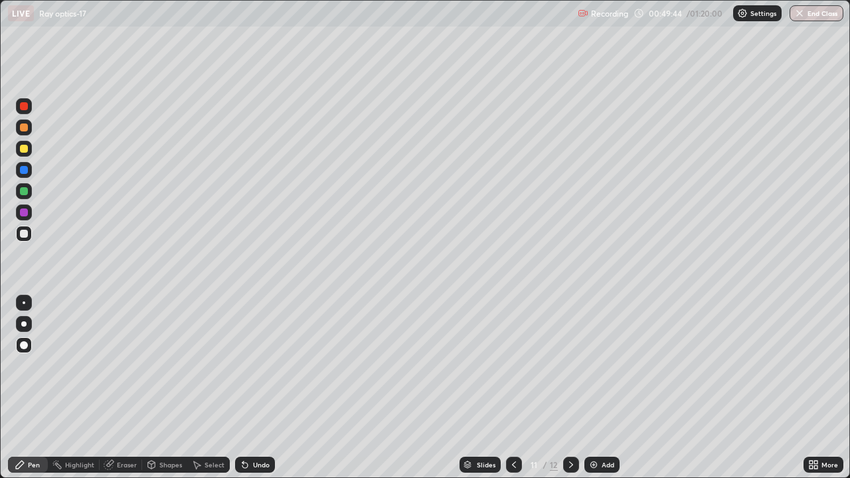
click at [569, 388] on icon at bounding box center [571, 464] width 4 height 7
click at [597, 388] on img at bounding box center [593, 464] width 11 height 11
click at [25, 149] on div at bounding box center [24, 149] width 8 height 8
click at [24, 234] on div at bounding box center [24, 234] width 8 height 8
click at [24, 170] on div at bounding box center [24, 170] width 8 height 8
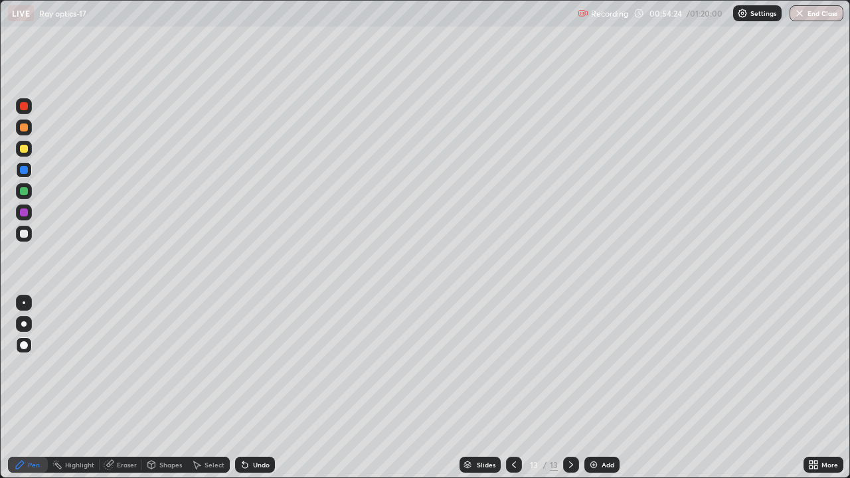
click at [30, 107] on div at bounding box center [24, 106] width 16 height 16
click at [27, 170] on div at bounding box center [24, 170] width 8 height 8
click at [31, 110] on div at bounding box center [24, 106] width 16 height 16
click at [27, 236] on div at bounding box center [24, 234] width 8 height 8
click at [255, 388] on div "Undo" at bounding box center [261, 464] width 17 height 7
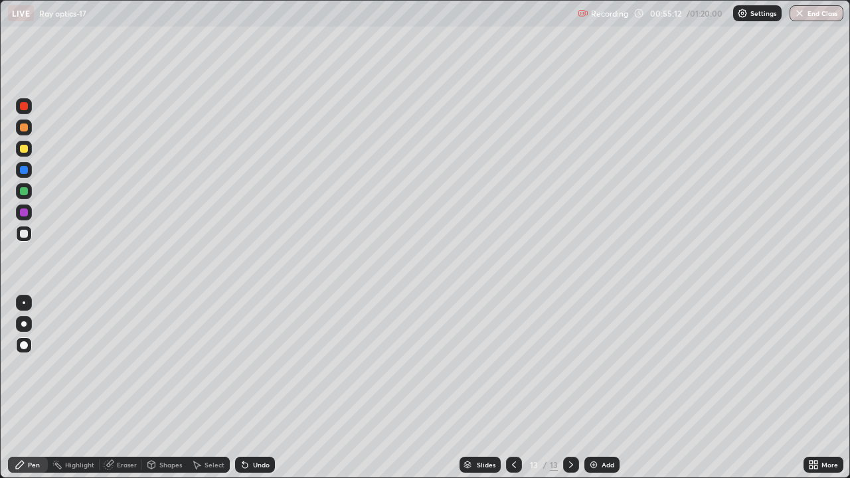
click at [258, 388] on div "Undo" at bounding box center [255, 465] width 40 height 16
click at [257, 388] on div "Undo" at bounding box center [261, 464] width 17 height 7
click at [25, 149] on div at bounding box center [24, 149] width 8 height 8
click at [24, 236] on div at bounding box center [24, 234] width 8 height 8
click at [253, 388] on div "Undo" at bounding box center [261, 464] width 17 height 7
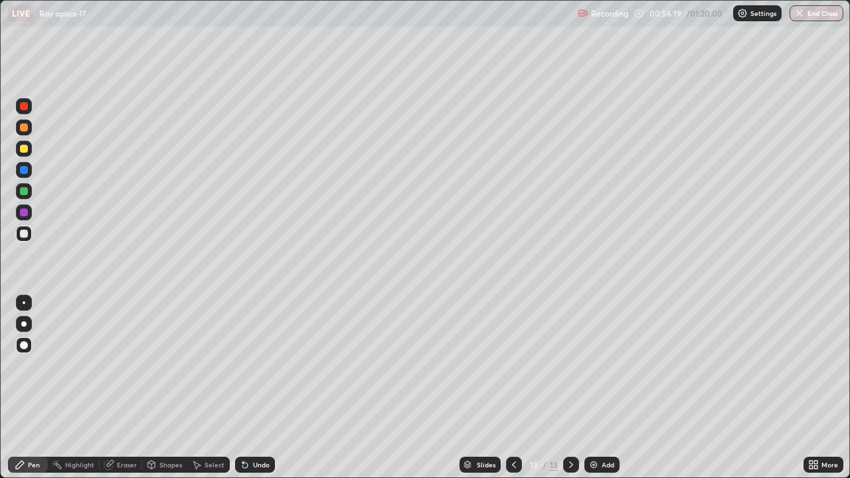
click at [253, 388] on div "Undo" at bounding box center [261, 464] width 17 height 7
click at [254, 388] on div "Undo" at bounding box center [261, 464] width 17 height 7
click at [255, 388] on div "Undo" at bounding box center [261, 464] width 17 height 7
click at [256, 388] on div "Undo" at bounding box center [261, 464] width 17 height 7
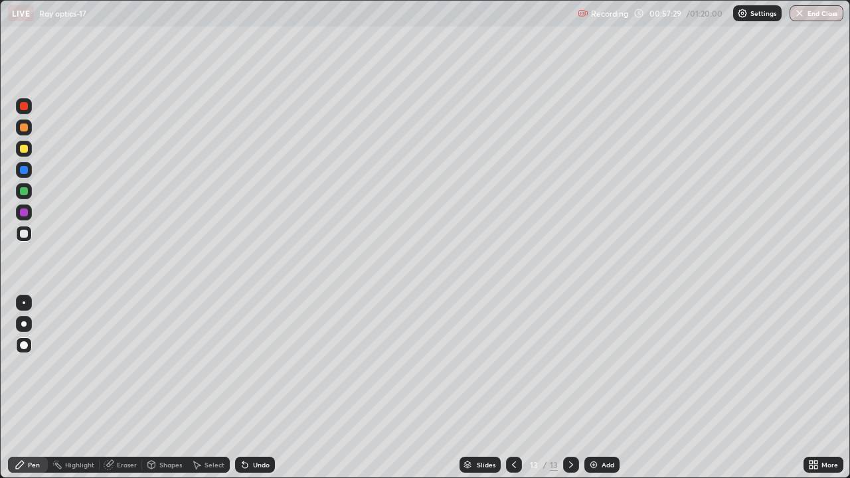
click at [254, 388] on div "Undo" at bounding box center [261, 464] width 17 height 7
click at [25, 149] on div at bounding box center [24, 149] width 8 height 8
click at [254, 388] on div "Undo" at bounding box center [261, 464] width 17 height 7
click at [18, 231] on div at bounding box center [24, 234] width 16 height 16
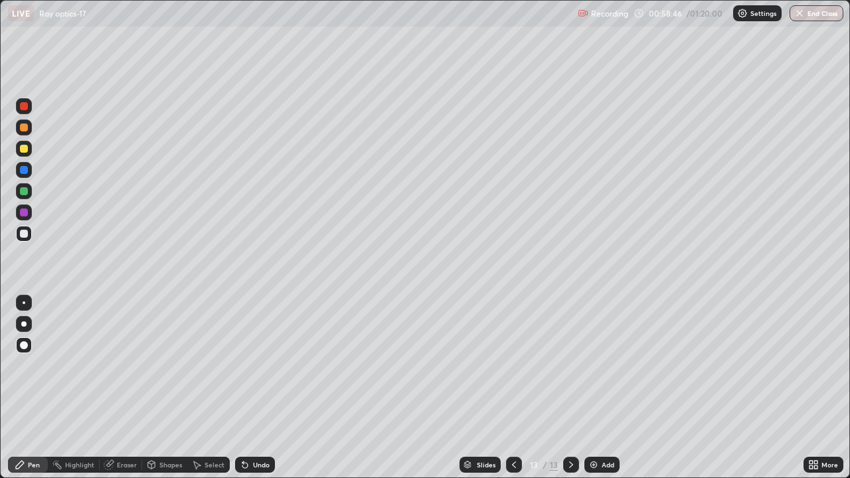
click at [24, 170] on div at bounding box center [24, 170] width 8 height 8
click at [24, 106] on div at bounding box center [24, 106] width 8 height 8
click at [24, 171] on div at bounding box center [24, 170] width 8 height 8
click at [25, 109] on div at bounding box center [24, 106] width 8 height 8
click at [28, 238] on div at bounding box center [24, 234] width 16 height 16
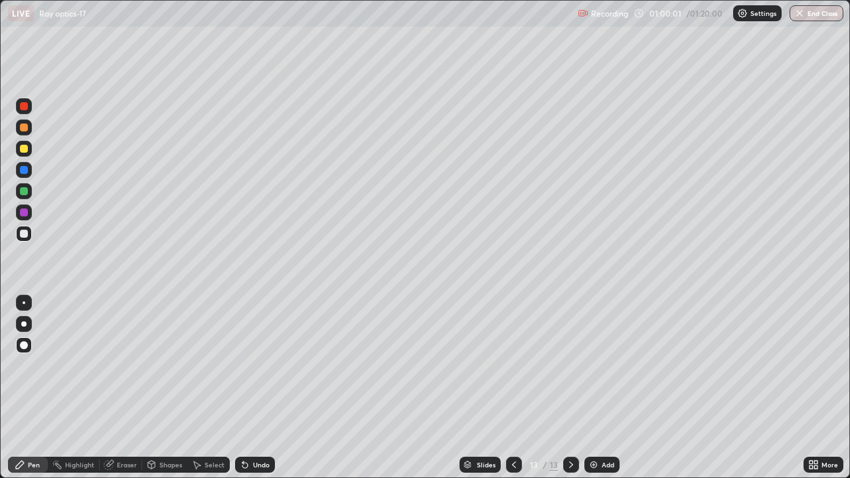
click at [601, 388] on div "Add" at bounding box center [601, 465] width 35 height 16
click at [24, 154] on div at bounding box center [24, 149] width 16 height 16
click at [263, 388] on div "Undo" at bounding box center [261, 464] width 17 height 7
click at [262, 388] on div "Undo" at bounding box center [261, 464] width 17 height 7
click at [25, 234] on div at bounding box center [24, 234] width 8 height 8
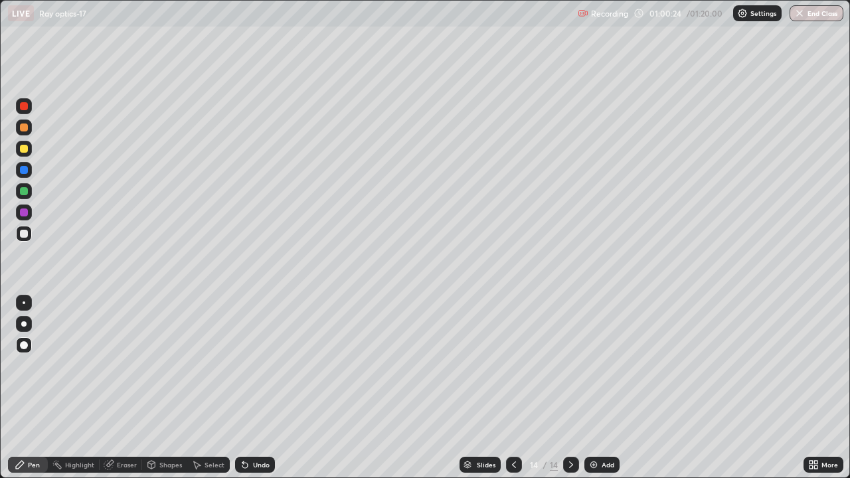
click at [513, 388] on icon at bounding box center [514, 464] width 11 height 11
click at [568, 388] on icon at bounding box center [571, 464] width 11 height 11
click at [25, 151] on div at bounding box center [24, 149] width 8 height 8
click at [26, 231] on div at bounding box center [24, 234] width 8 height 8
click at [26, 149] on div at bounding box center [24, 149] width 8 height 8
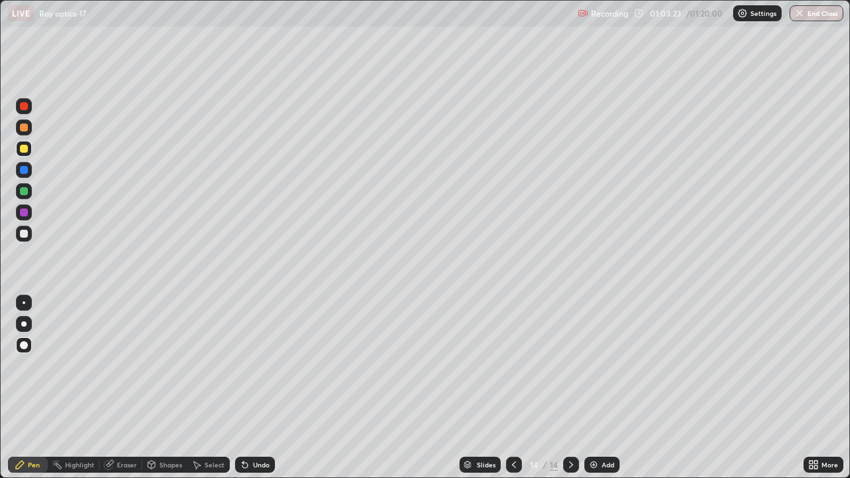
click at [25, 236] on div at bounding box center [24, 234] width 8 height 8
click at [22, 152] on div at bounding box center [24, 149] width 8 height 8
click at [30, 230] on div at bounding box center [24, 234] width 16 height 16
click at [596, 388] on img at bounding box center [593, 464] width 11 height 11
click at [26, 232] on div at bounding box center [24, 234] width 8 height 8
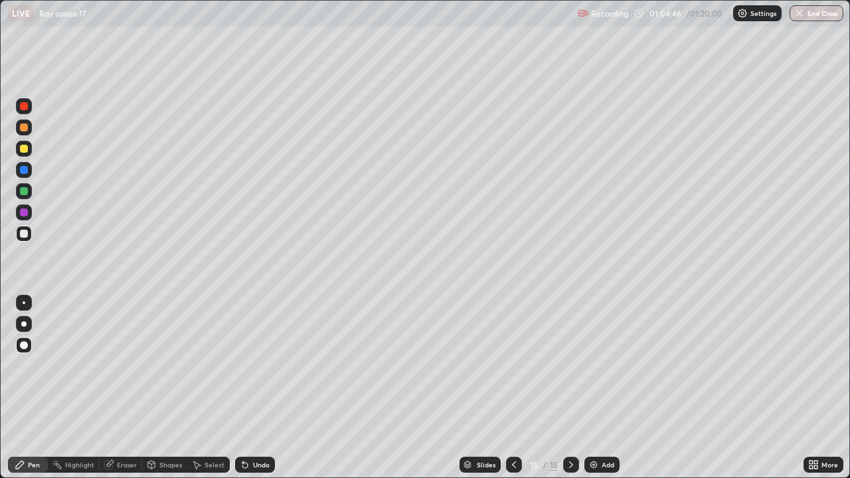
click at [256, 388] on div "Undo" at bounding box center [261, 464] width 17 height 7
click at [23, 151] on div at bounding box center [24, 149] width 8 height 8
click at [24, 234] on div at bounding box center [24, 234] width 8 height 8
click at [24, 151] on div at bounding box center [24, 149] width 8 height 8
click at [26, 234] on div at bounding box center [24, 234] width 8 height 8
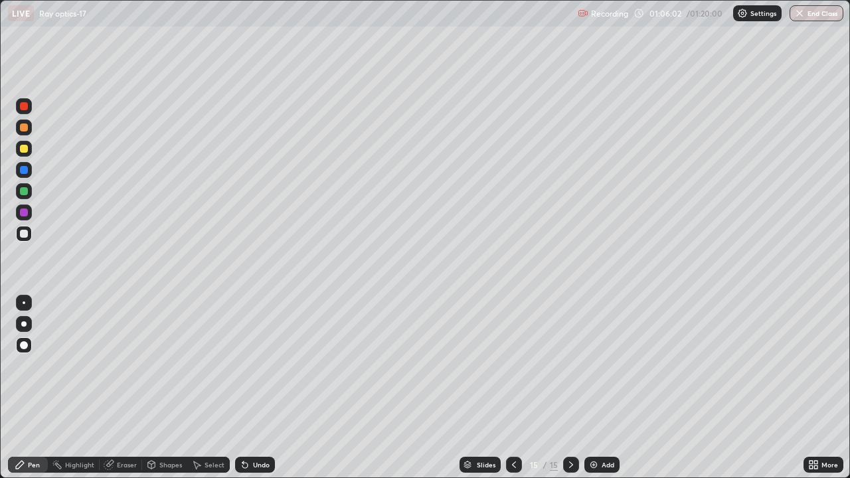
click at [24, 150] on div at bounding box center [24, 149] width 8 height 8
click at [27, 110] on div at bounding box center [24, 106] width 16 height 16
click at [27, 171] on div at bounding box center [24, 170] width 8 height 8
click at [25, 113] on div at bounding box center [24, 106] width 16 height 16
click at [25, 169] on div at bounding box center [24, 170] width 8 height 8
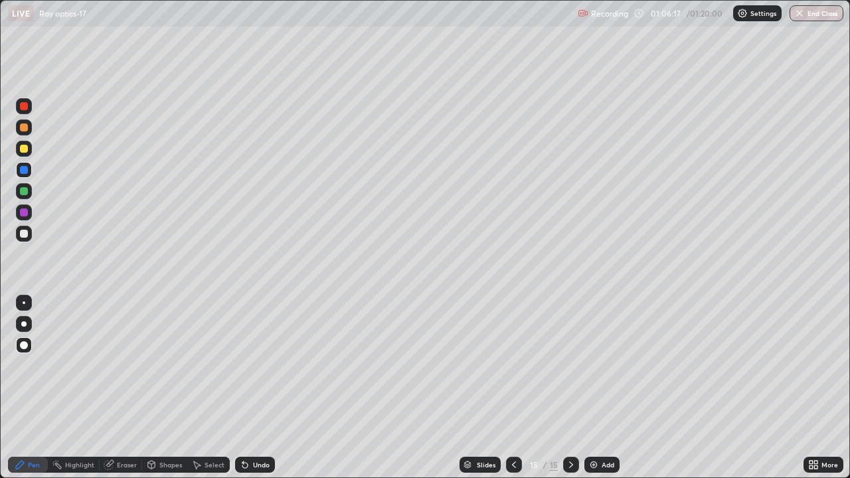
click at [27, 110] on div at bounding box center [24, 106] width 16 height 16
click at [25, 170] on div at bounding box center [24, 170] width 8 height 8
click at [25, 106] on div at bounding box center [24, 106] width 8 height 8
click at [21, 234] on div at bounding box center [24, 234] width 8 height 8
click at [259, 388] on div "Undo" at bounding box center [261, 464] width 17 height 7
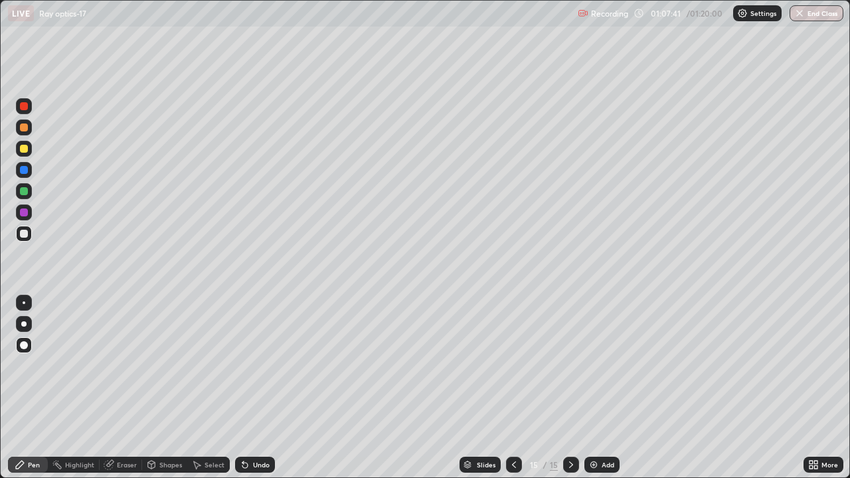
click at [253, 388] on div "Undo" at bounding box center [261, 464] width 17 height 7
click at [23, 234] on div at bounding box center [24, 234] width 8 height 8
click at [24, 106] on div at bounding box center [24, 106] width 8 height 8
click at [30, 172] on div at bounding box center [24, 170] width 16 height 16
click at [597, 388] on img at bounding box center [593, 464] width 11 height 11
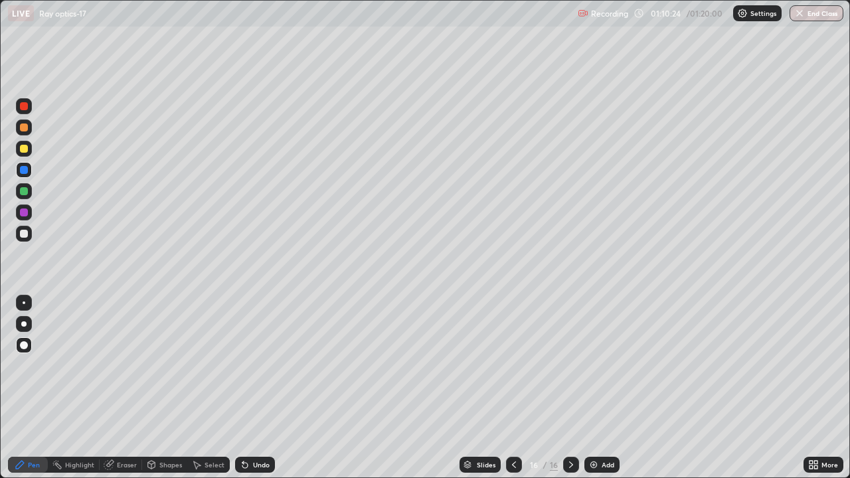
click at [23, 236] on div at bounding box center [24, 234] width 8 height 8
click at [261, 388] on div "Undo" at bounding box center [261, 464] width 17 height 7
click at [262, 388] on div "Undo" at bounding box center [255, 465] width 40 height 16
click at [263, 388] on div "Undo" at bounding box center [255, 465] width 40 height 16
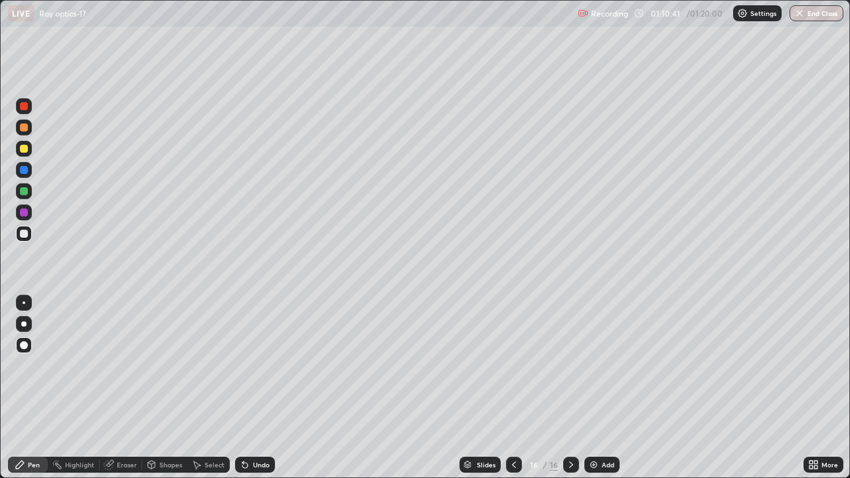
click at [268, 388] on div "Undo" at bounding box center [255, 465] width 40 height 16
click at [264, 388] on div "Undo" at bounding box center [255, 465] width 40 height 16
click at [23, 175] on div at bounding box center [24, 170] width 16 height 16
click at [25, 239] on div at bounding box center [24, 234] width 16 height 16
click at [22, 108] on div at bounding box center [24, 106] width 8 height 8
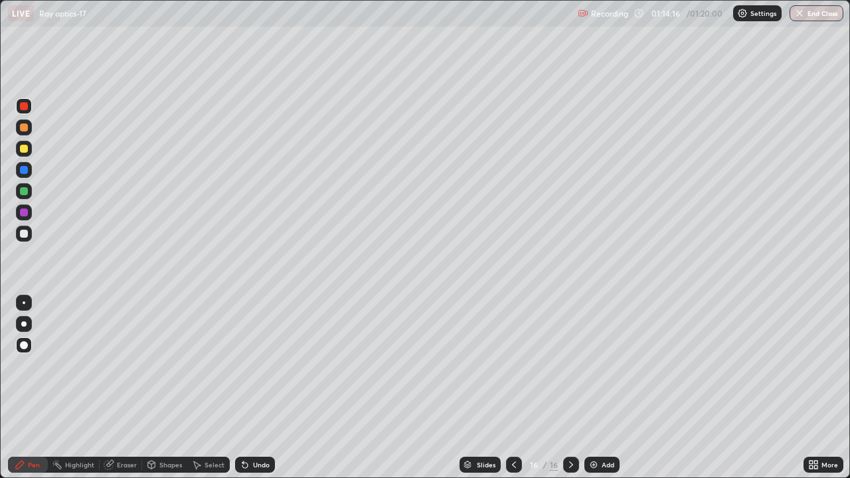
click at [28, 175] on div at bounding box center [24, 170] width 16 height 16
click at [28, 109] on div at bounding box center [24, 106] width 16 height 16
click at [24, 149] on div at bounding box center [24, 149] width 8 height 8
click at [509, 388] on icon at bounding box center [514, 464] width 11 height 11
click at [512, 388] on icon at bounding box center [514, 464] width 4 height 7
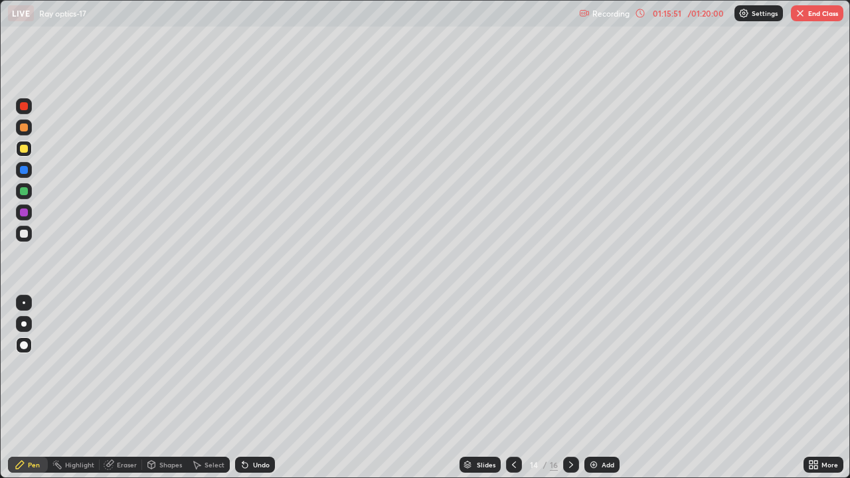
click at [509, 388] on icon at bounding box center [514, 464] width 11 height 11
click at [512, 388] on icon at bounding box center [514, 464] width 11 height 11
click at [569, 388] on icon at bounding box center [571, 464] width 11 height 11
click at [570, 388] on icon at bounding box center [571, 464] width 4 height 7
click at [570, 388] on icon at bounding box center [571, 464] width 11 height 11
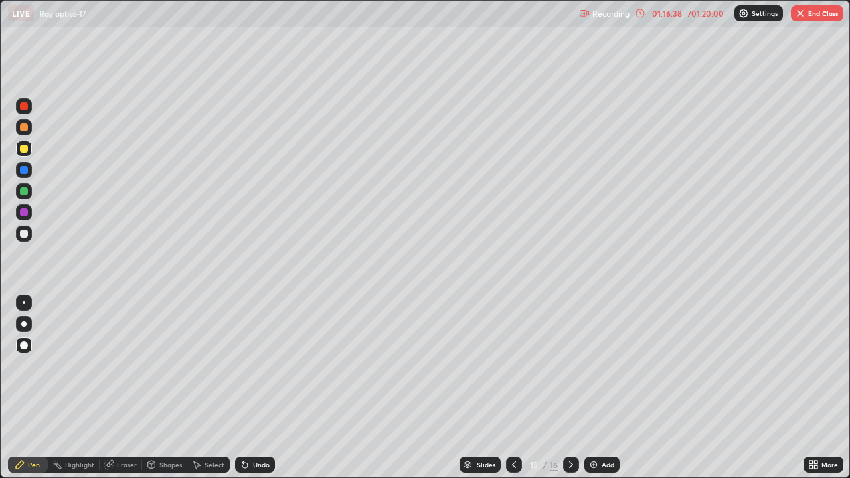
click at [568, 388] on icon at bounding box center [571, 464] width 11 height 11
click at [810, 13] on button "End Class" at bounding box center [817, 13] width 52 height 16
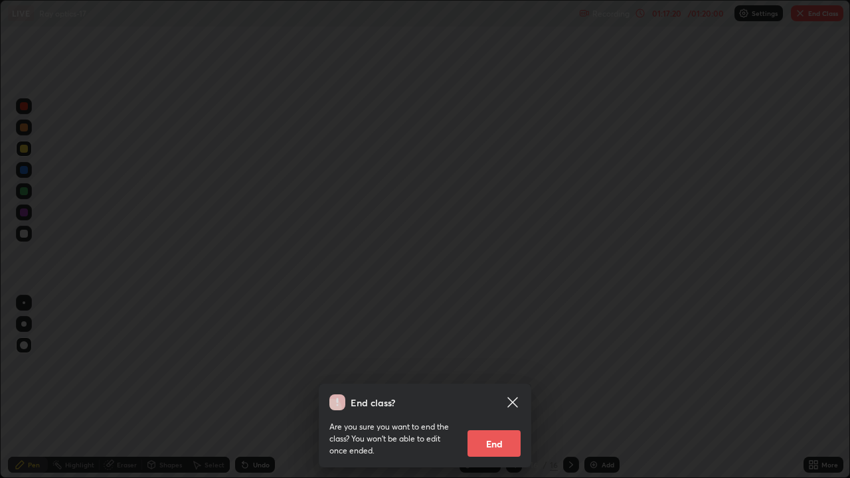
click at [489, 388] on button "End" at bounding box center [493, 443] width 53 height 27
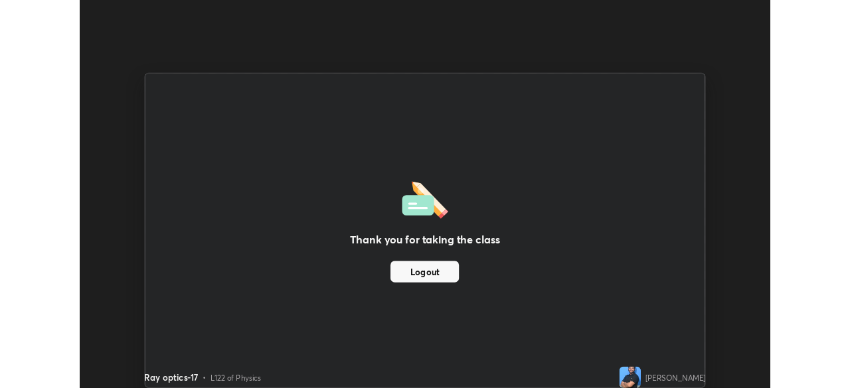
scroll to position [65999, 65539]
